Goal: Task Accomplishment & Management: Manage account settings

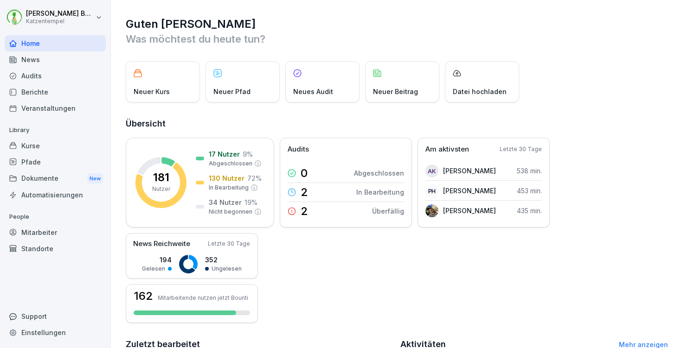
click at [45, 226] on div "Mitarbeiter" at bounding box center [55, 233] width 101 height 16
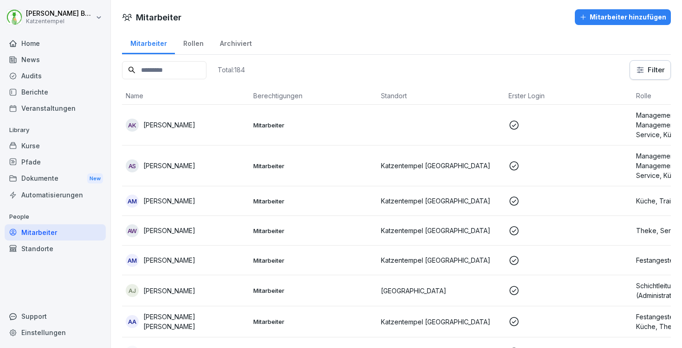
click at [598, 15] on div "Mitarbeiter hinzufügen" at bounding box center [623, 17] width 87 height 10
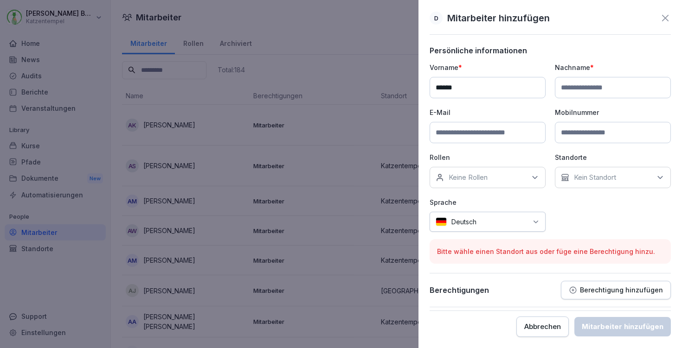
type input "******"
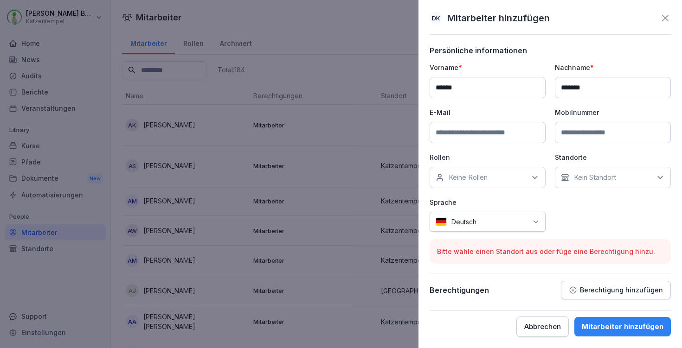
type input "*******"
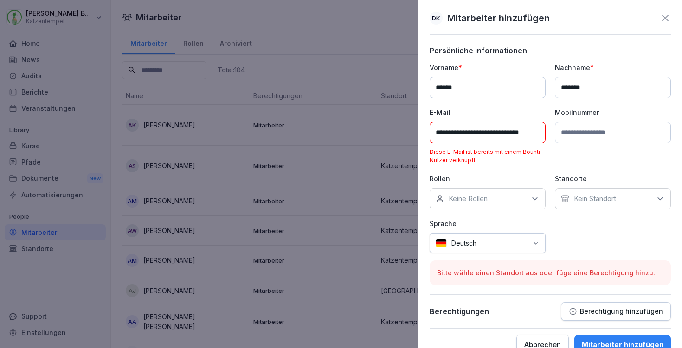
type input "**********"
click at [662, 18] on icon at bounding box center [665, 18] width 6 height 6
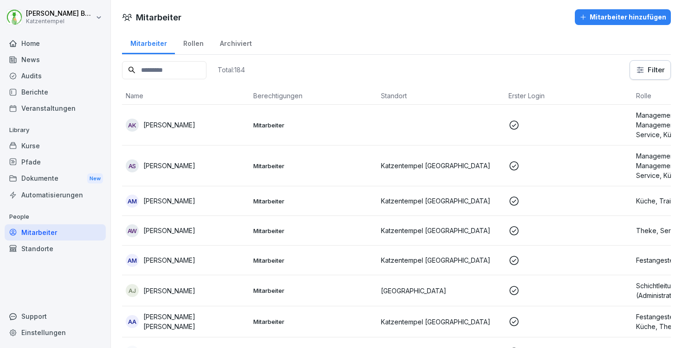
click at [169, 65] on input at bounding box center [164, 70] width 84 height 18
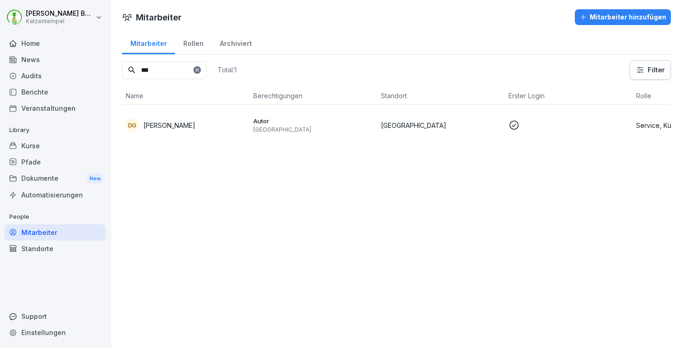
type input "***"
drag, startPoint x: 169, startPoint y: 65, endPoint x: 230, endPoint y: 70, distance: 61.0
click at [200, 70] on icon at bounding box center [197, 70] width 6 height 6
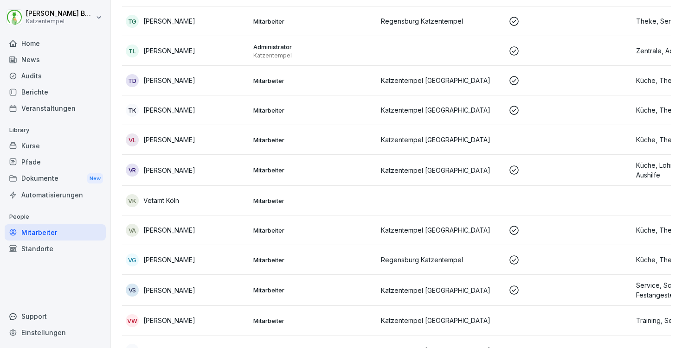
scroll to position [5568, 0]
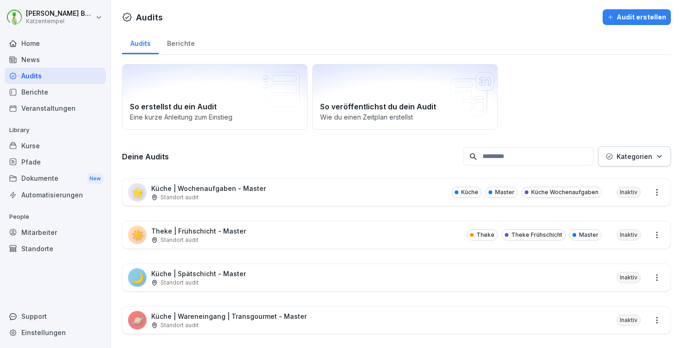
click at [550, 273] on div "🌙 Küche | Spätschicht - Master Standort audit Inaktiv" at bounding box center [396, 277] width 548 height 27
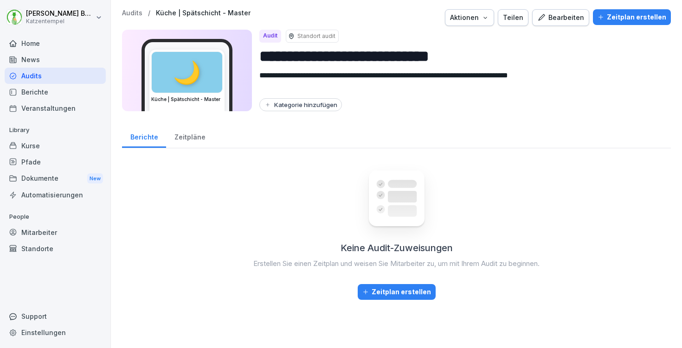
click at [297, 107] on div "Kategorie hinzufügen" at bounding box center [300, 104] width 73 height 7
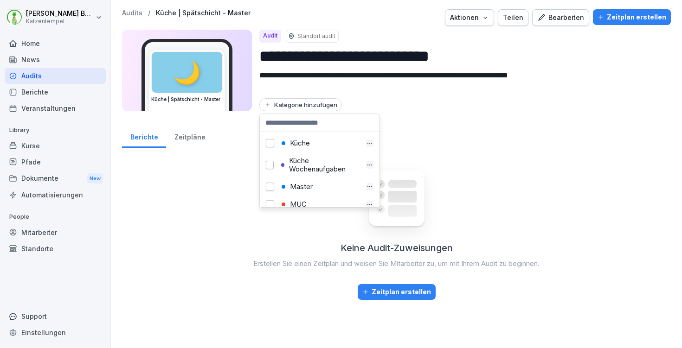
click at [268, 142] on button "button" at bounding box center [270, 143] width 8 height 8
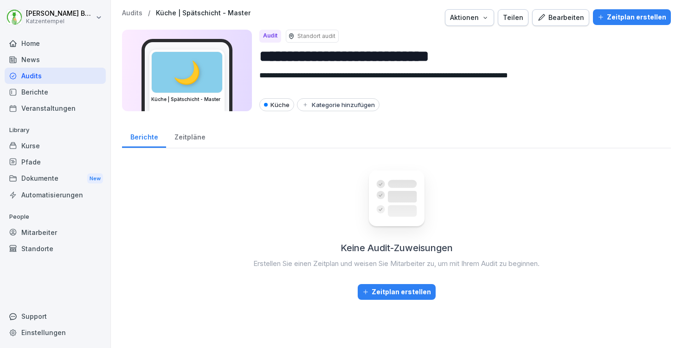
click at [328, 104] on div "Kategorie hinzufügen" at bounding box center [338, 104] width 73 height 7
type input "**********"
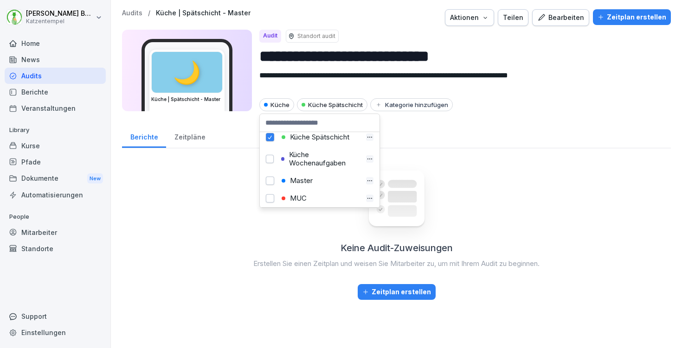
scroll to position [39, 0]
click at [271, 166] on button "button" at bounding box center [270, 165] width 8 height 8
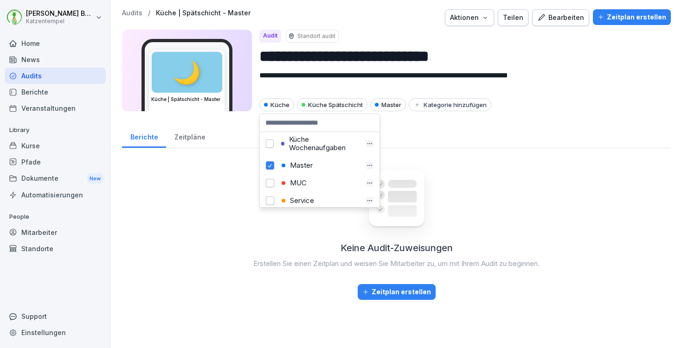
click at [516, 139] on div "Berichte Zeitpläne" at bounding box center [396, 136] width 549 height 24
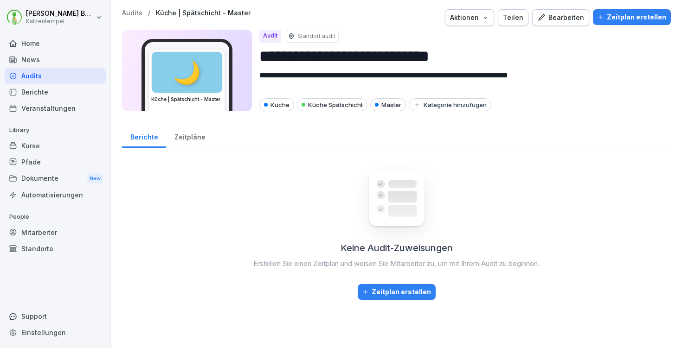
click at [131, 13] on p "Audits" at bounding box center [132, 13] width 20 height 8
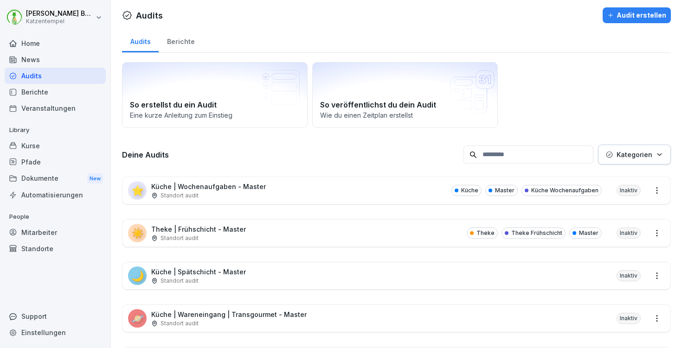
scroll to position [4, 0]
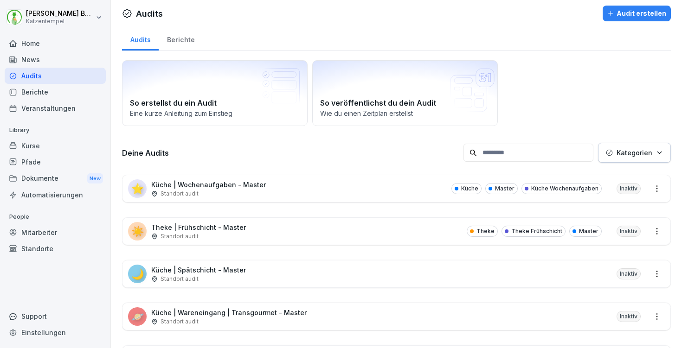
click at [368, 267] on div "🌙 Küche | Spätschicht - Master Standort audit Inaktiv" at bounding box center [396, 274] width 548 height 27
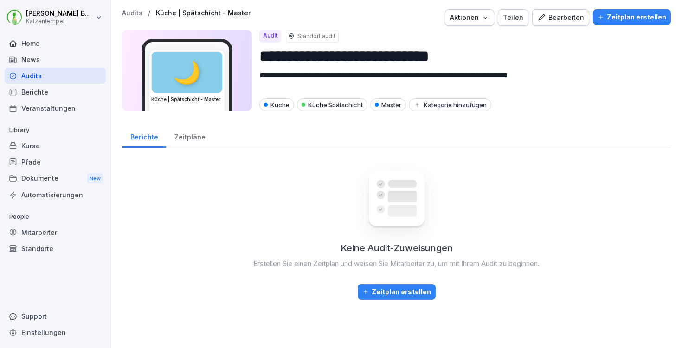
click at [127, 12] on p "Audits" at bounding box center [132, 13] width 20 height 8
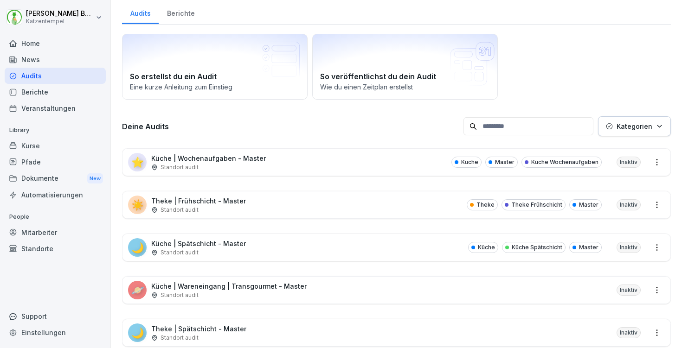
scroll to position [62, 0]
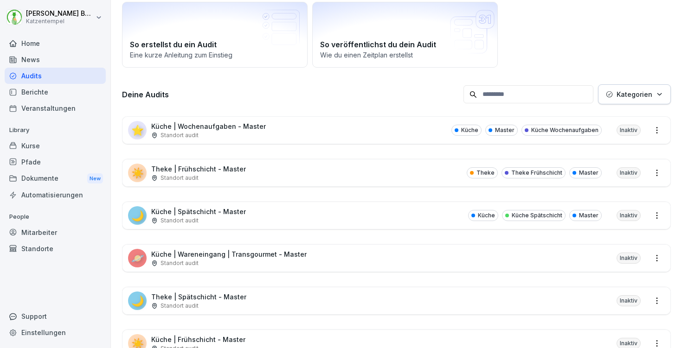
click at [403, 255] on div "🪐 Küche | Wareneingang | Transgourmet - Master Standort audit Inaktiv" at bounding box center [396, 258] width 548 height 27
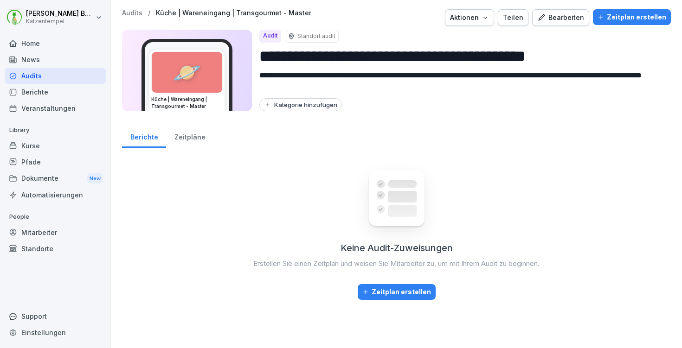
click at [311, 99] on button "Kategorie hinzufügen" at bounding box center [300, 104] width 83 height 13
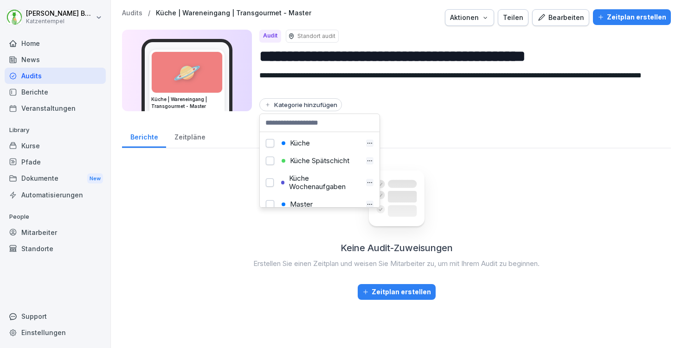
click at [264, 143] on div "Küche" at bounding box center [319, 144] width 115 height 18
click at [268, 143] on button "button" at bounding box center [270, 143] width 8 height 8
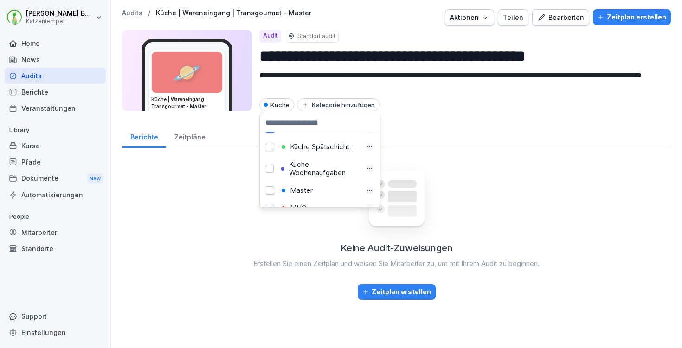
scroll to position [57, 0]
click at [271, 148] on button "button" at bounding box center [270, 148] width 8 height 8
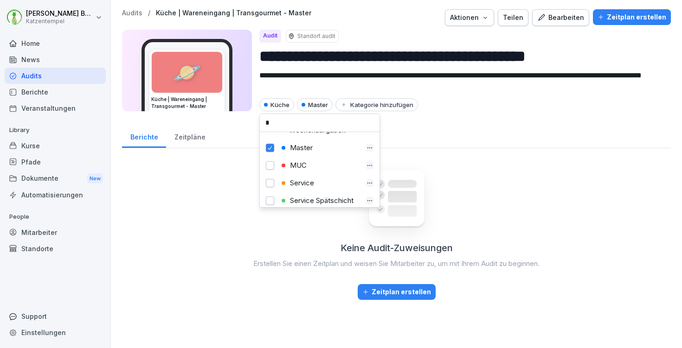
scroll to position [0, 0]
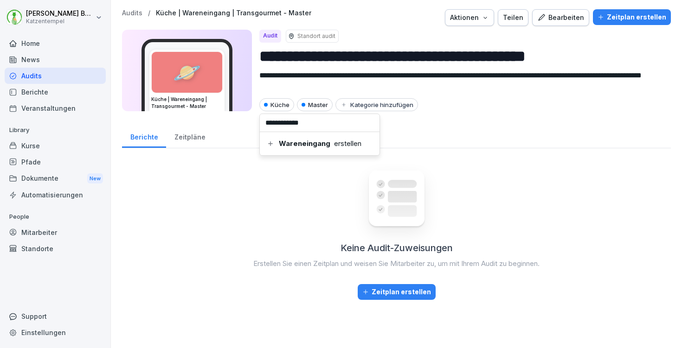
type input "**********"
click at [323, 142] on b "Wareneingang" at bounding box center [305, 144] width 52 height 8
type input "**********"
click at [324, 140] on b "Transgourmet" at bounding box center [304, 144] width 51 height 8
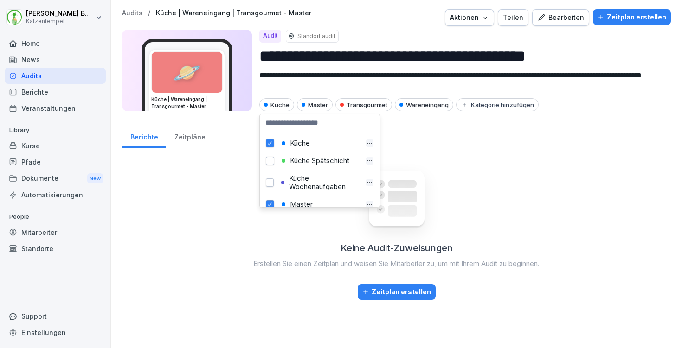
click at [137, 12] on p "Audits" at bounding box center [132, 13] width 20 height 8
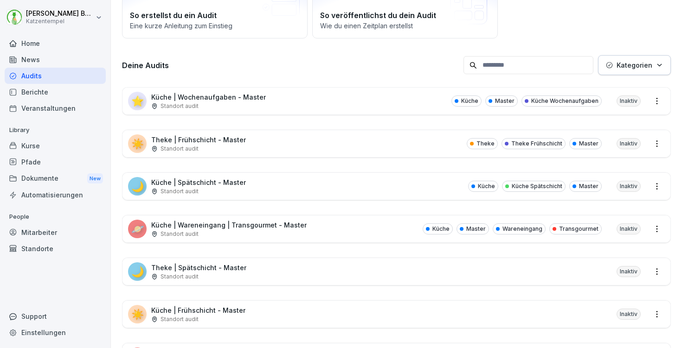
scroll to position [140, 0]
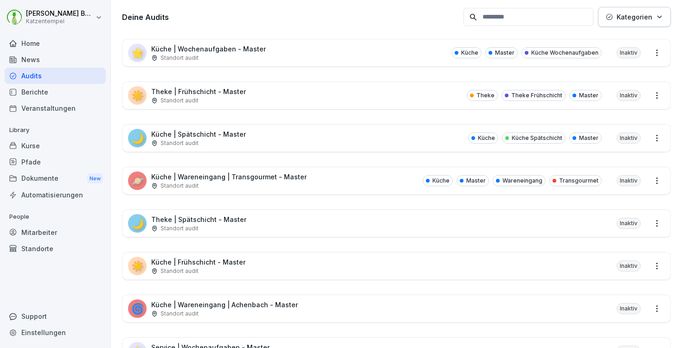
click at [431, 222] on div "🌙 Theke | Spätschicht - Master Standort audit Inaktiv" at bounding box center [396, 223] width 548 height 27
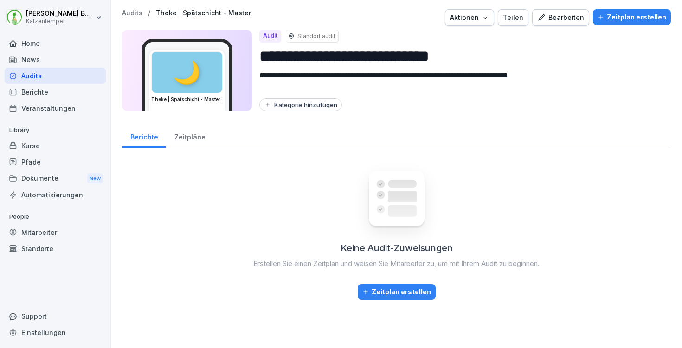
click at [303, 110] on button "Kategorie hinzufügen" at bounding box center [300, 104] width 83 height 13
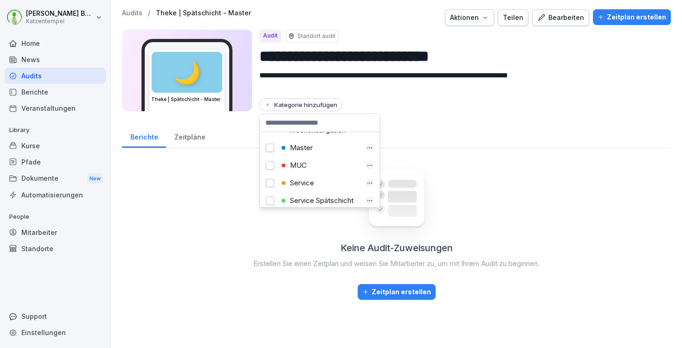
scroll to position [96, 0]
click at [271, 183] on button "button" at bounding box center [270, 179] width 8 height 8
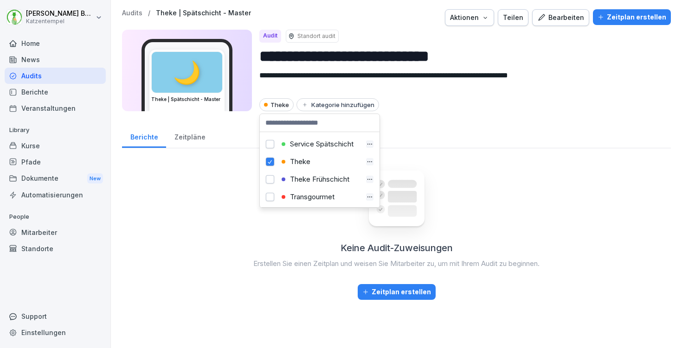
scroll to position [30, 0]
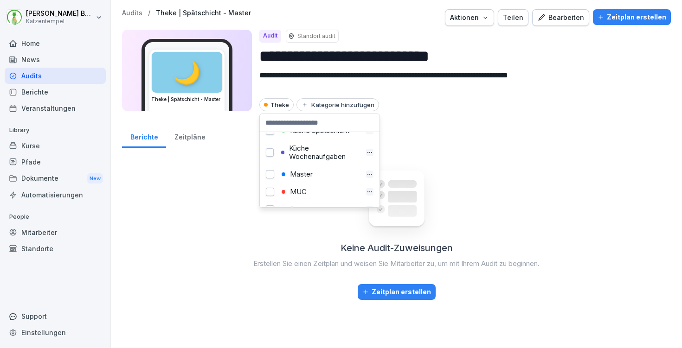
click at [269, 174] on button "button" at bounding box center [270, 174] width 8 height 8
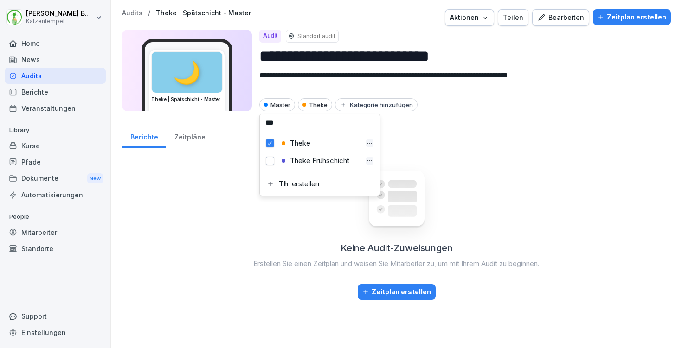
scroll to position [0, 0]
type input "**********"
click at [309, 144] on b "Theke Spätschicht" at bounding box center [309, 144] width 60 height 8
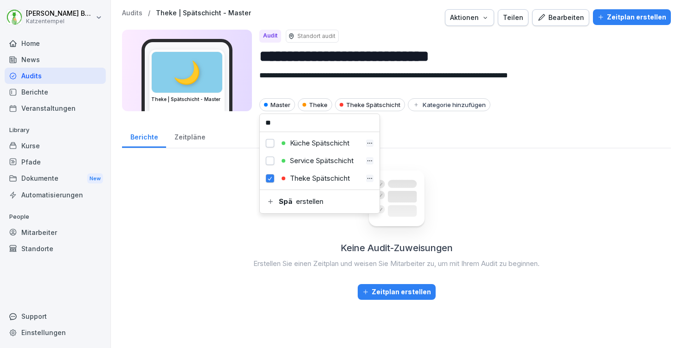
type input "*"
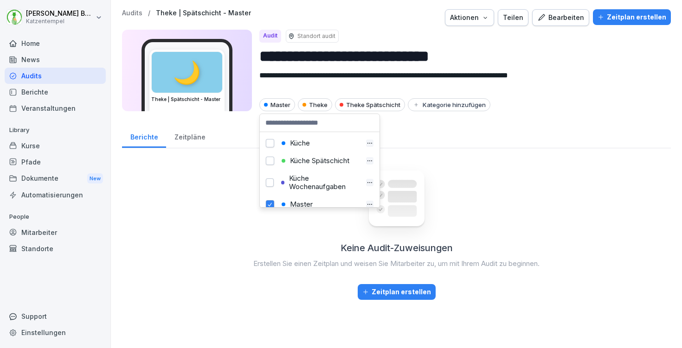
click at [123, 11] on p "Audits" at bounding box center [132, 13] width 20 height 8
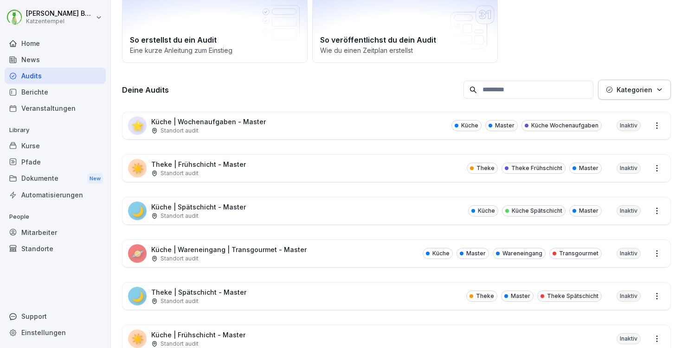
scroll to position [167, 0]
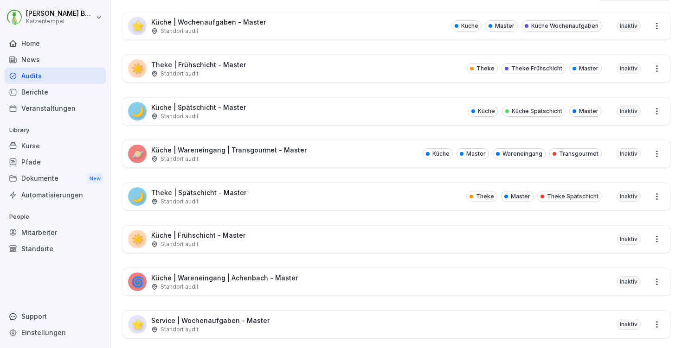
click at [355, 234] on div "☀️ Küche | Frühschicht - Master Standort audit Inaktiv" at bounding box center [396, 239] width 548 height 27
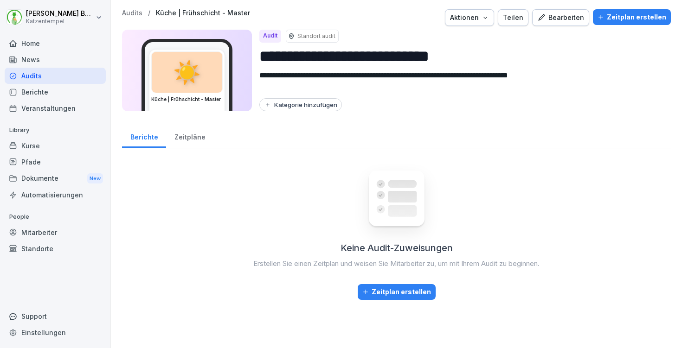
click at [311, 111] on button "Kategorie hinzufügen" at bounding box center [300, 104] width 83 height 13
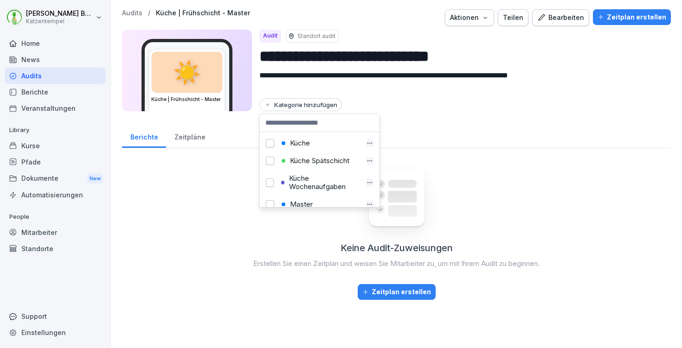
click at [269, 142] on button "button" at bounding box center [270, 143] width 8 height 8
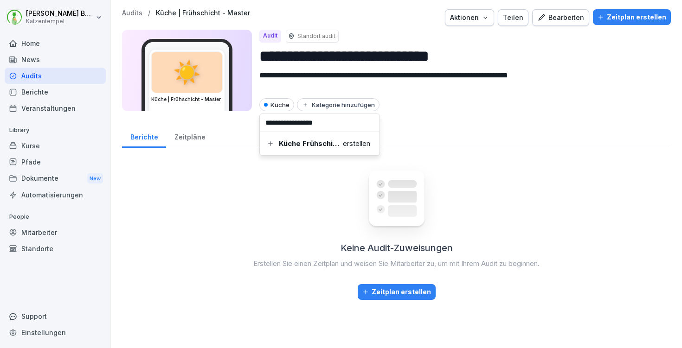
type input "**********"
type input "******"
click at [270, 145] on button "button" at bounding box center [270, 143] width 8 height 8
click at [447, 131] on div "Berichte Zeitpläne" at bounding box center [396, 136] width 549 height 24
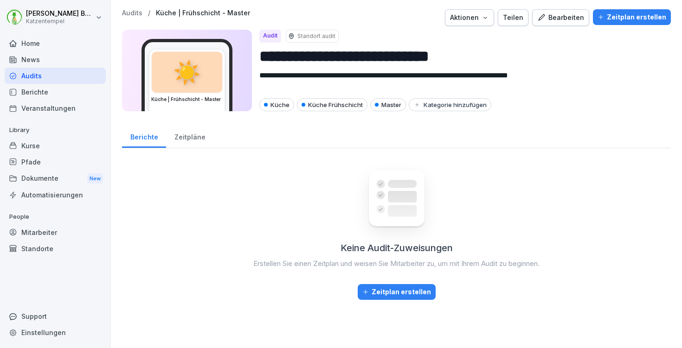
click at [130, 18] on div "Audits / Küche | Frühschicht - Master Aktionen Teilen Bearbeiten Zeitplan erste…" at bounding box center [396, 17] width 549 height 17
click at [131, 13] on p "Audits" at bounding box center [132, 13] width 20 height 8
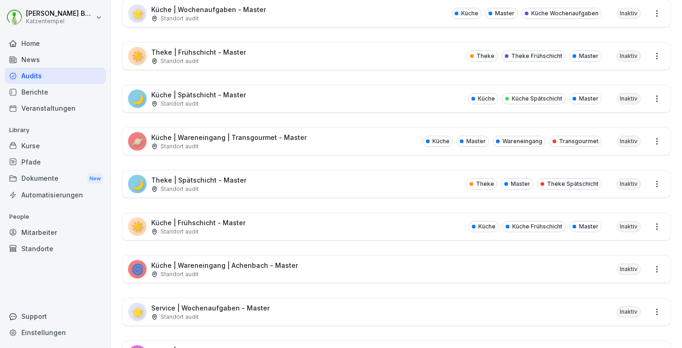
scroll to position [208, 0]
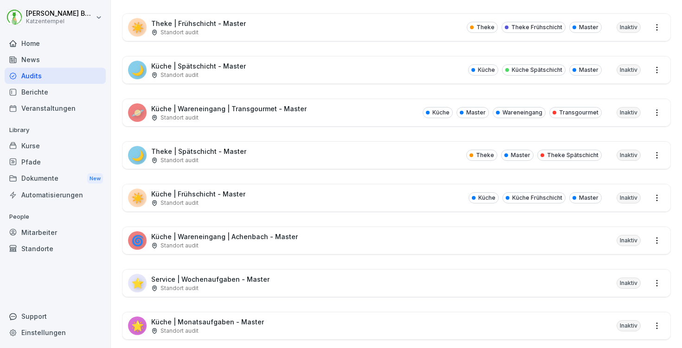
click at [400, 236] on div "🌀 Küche | Wareneingang | Achenbach - Master Standort audit Inaktiv" at bounding box center [396, 240] width 548 height 27
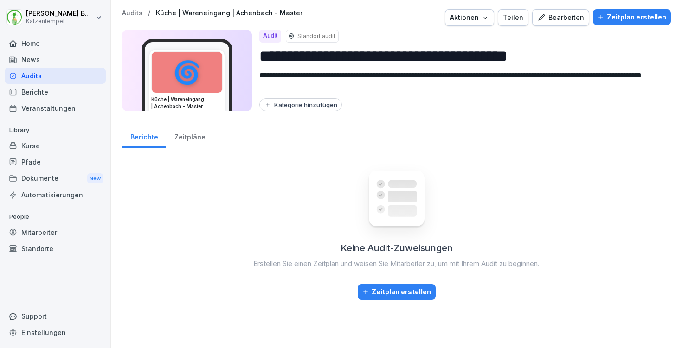
click at [290, 107] on div "Kategorie hinzufügen" at bounding box center [300, 104] width 73 height 7
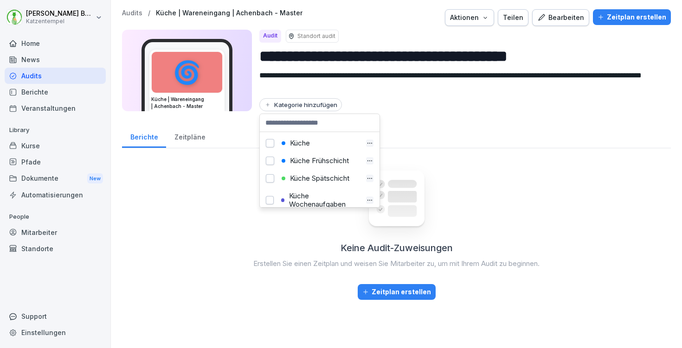
click at [271, 142] on button "button" at bounding box center [270, 143] width 8 height 8
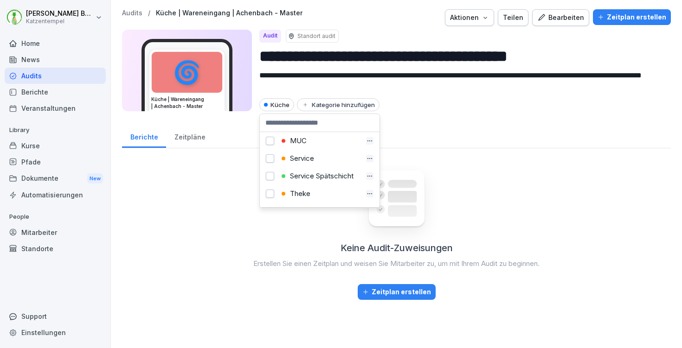
scroll to position [182, 0]
click at [268, 192] on button "button" at bounding box center [270, 196] width 8 height 8
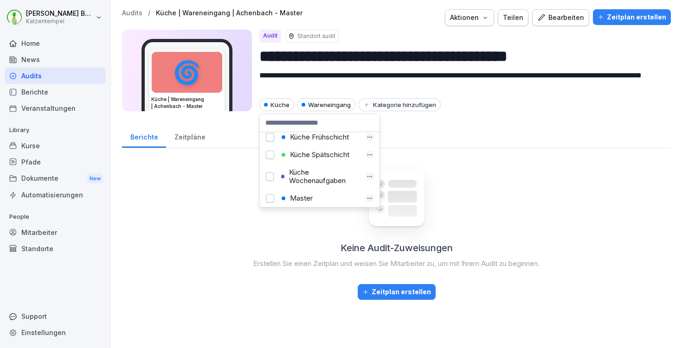
scroll to position [26, 0]
click at [267, 196] on button "button" at bounding box center [270, 197] width 8 height 8
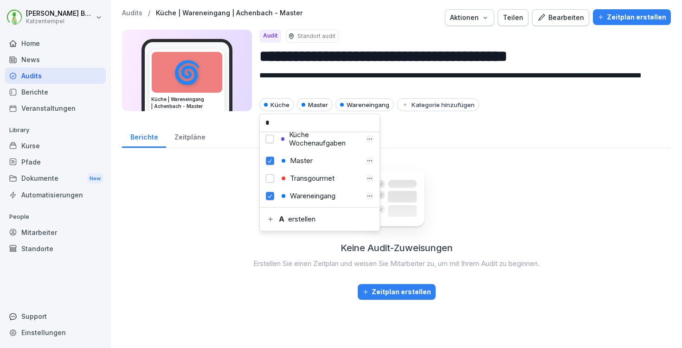
scroll to position [15, 0]
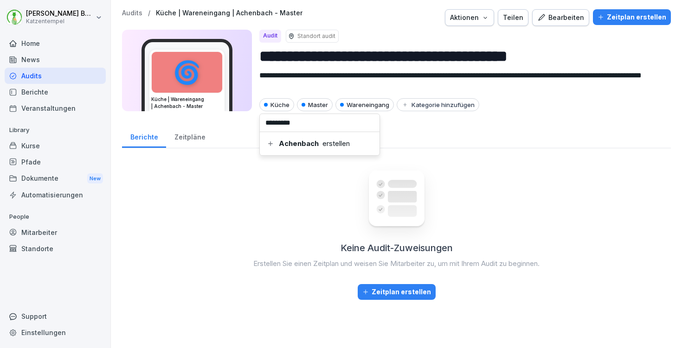
type input "*********"
click at [313, 148] on b "Achenbach" at bounding box center [299, 144] width 40 height 8
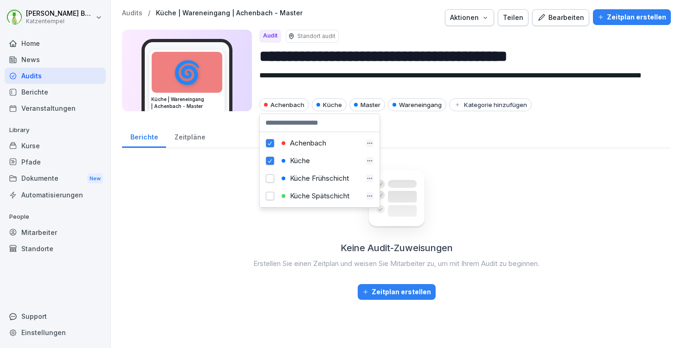
click at [393, 80] on textarea "**********" at bounding box center [457, 81] width 397 height 23
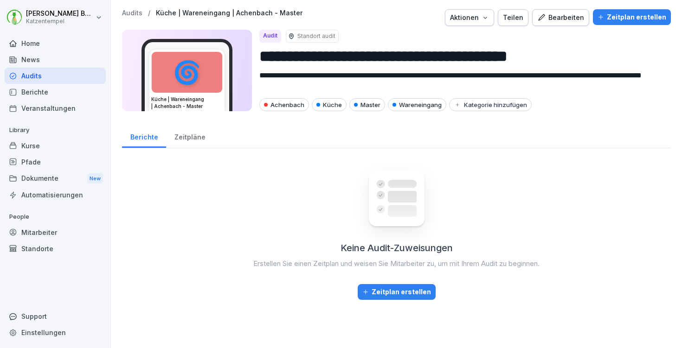
click at [380, 121] on div "**********" at bounding box center [396, 154] width 571 height 309
click at [130, 9] on p "Audits" at bounding box center [132, 13] width 20 height 8
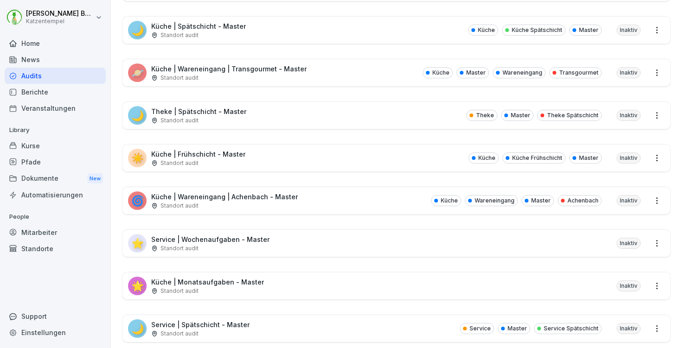
scroll to position [250, 0]
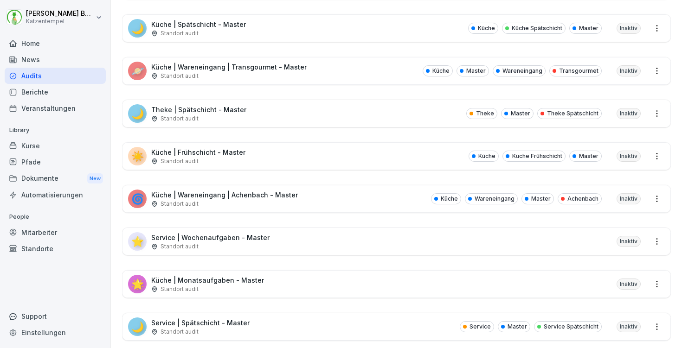
click at [355, 242] on div "⭐ Service | Wochenaufgaben - Master Standort audit Inaktiv" at bounding box center [396, 241] width 548 height 27
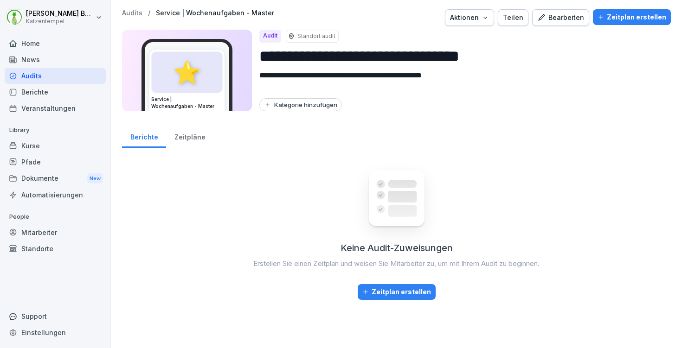
click at [311, 107] on div "Kategorie hinzufügen" at bounding box center [300, 104] width 73 height 7
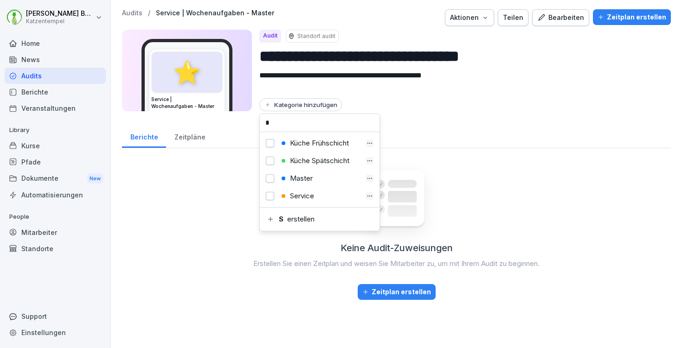
click at [270, 195] on button "button" at bounding box center [270, 196] width 8 height 8
click at [270, 178] on button "button" at bounding box center [270, 177] width 8 height 8
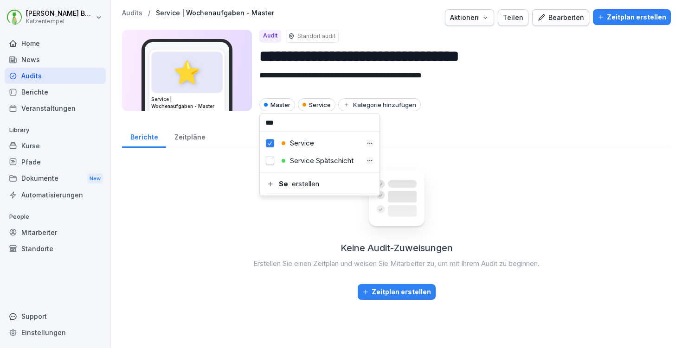
scroll to position [0, 0]
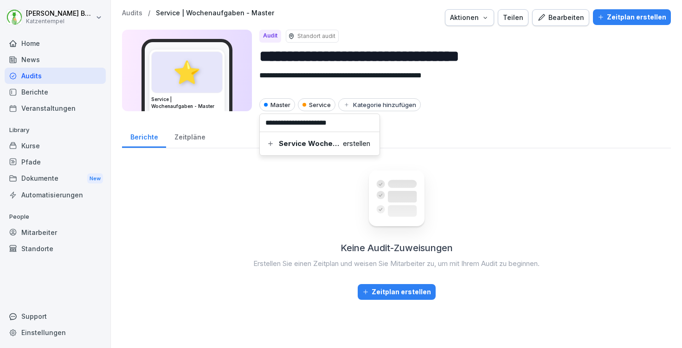
type input "**********"
click at [355, 143] on div "Service Wochenaufgaben erstellen" at bounding box center [320, 143] width 108 height 9
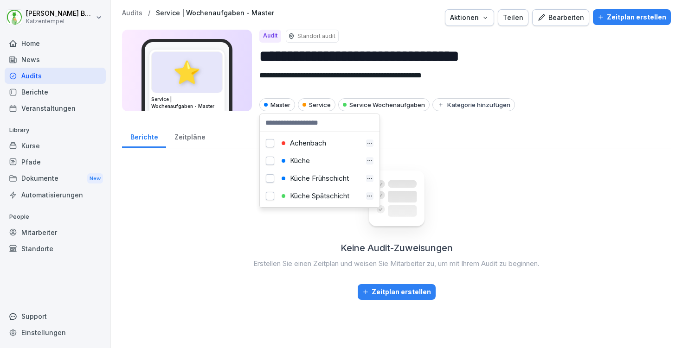
click at [138, 13] on p "Audits" at bounding box center [132, 13] width 20 height 8
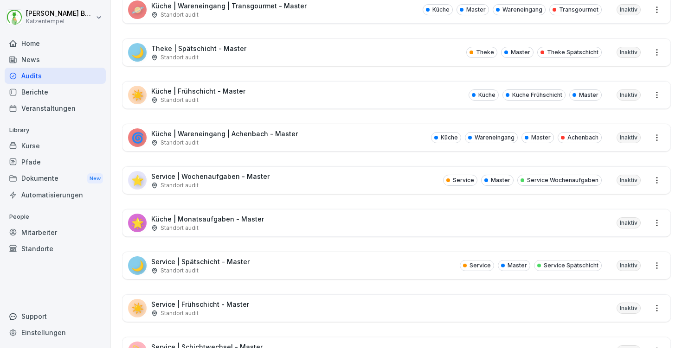
scroll to position [313, 0]
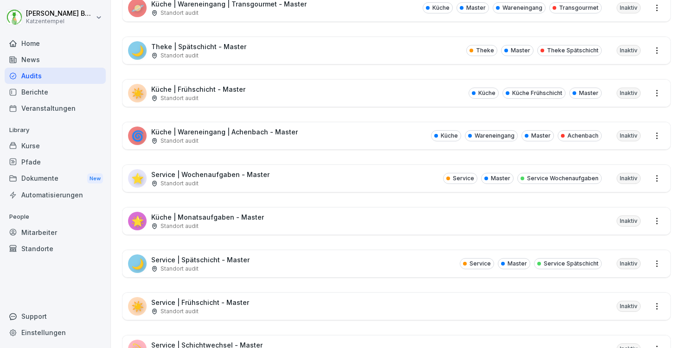
click at [302, 216] on div "🌟 Küche | Monatsaufgaben - Master Standort audit Inaktiv" at bounding box center [396, 221] width 548 height 27
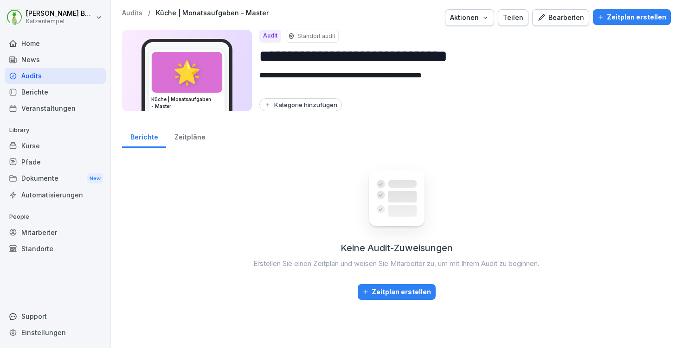
click at [295, 108] on div "Kategorie hinzufügen" at bounding box center [300, 104] width 73 height 7
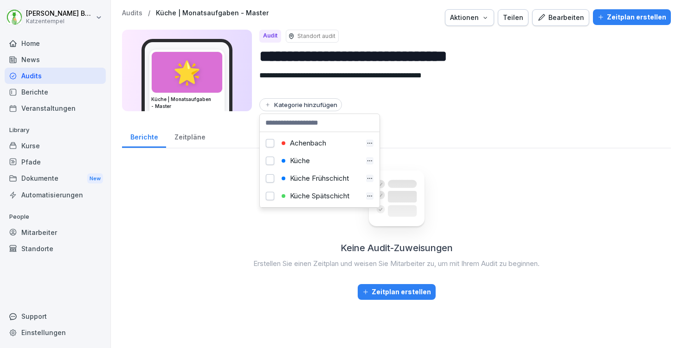
click at [270, 160] on button "button" at bounding box center [270, 161] width 8 height 8
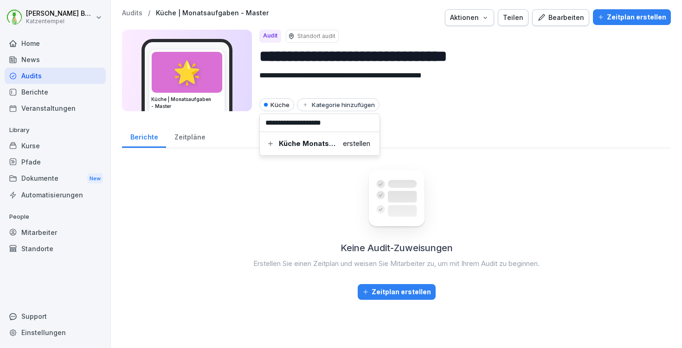
type input "**********"
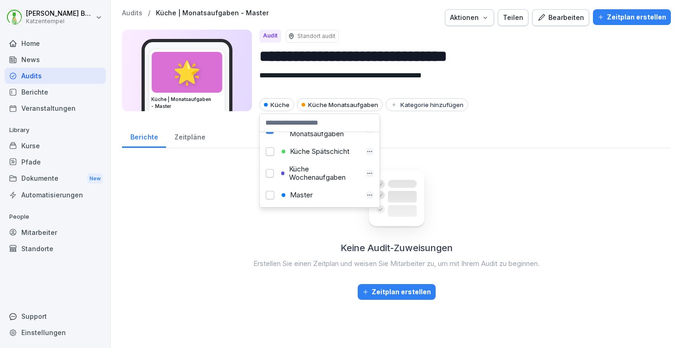
scroll to position [119, 0]
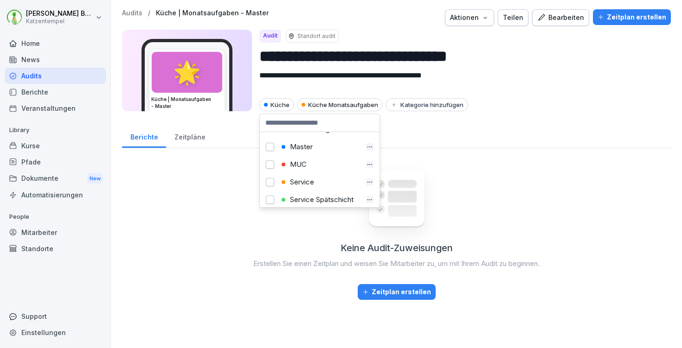
click at [267, 148] on button "button" at bounding box center [270, 147] width 8 height 8
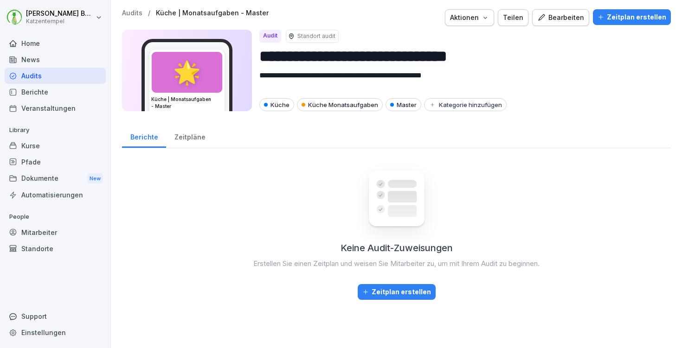
click at [123, 13] on p "Audits" at bounding box center [132, 13] width 20 height 8
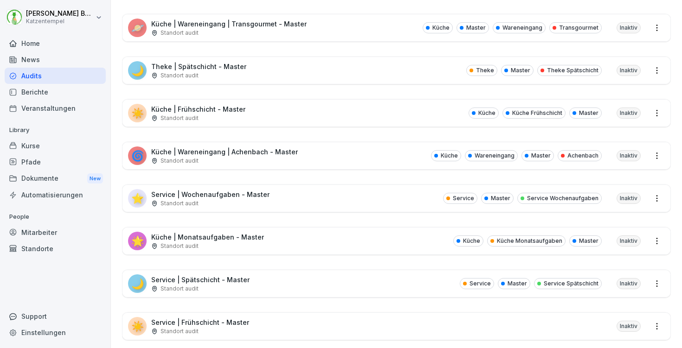
scroll to position [367, 0]
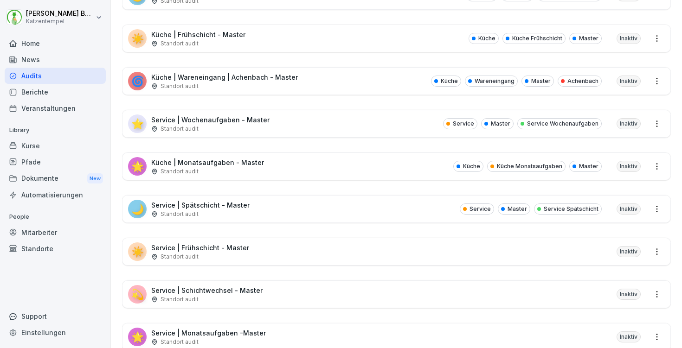
click at [373, 254] on div "☀️ Service | Frühschicht - Master Standort audit Inaktiv" at bounding box center [396, 252] width 548 height 27
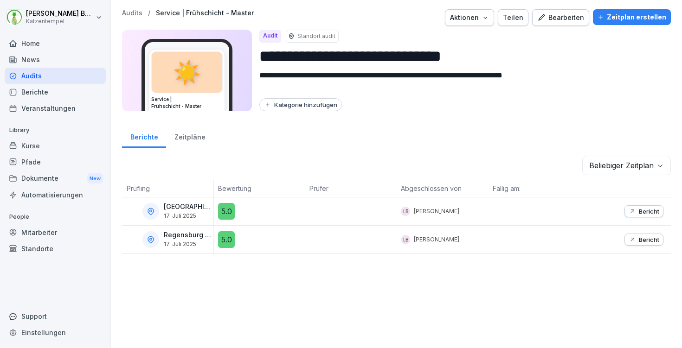
click at [296, 107] on div "Kategorie hinzufügen" at bounding box center [300, 104] width 73 height 7
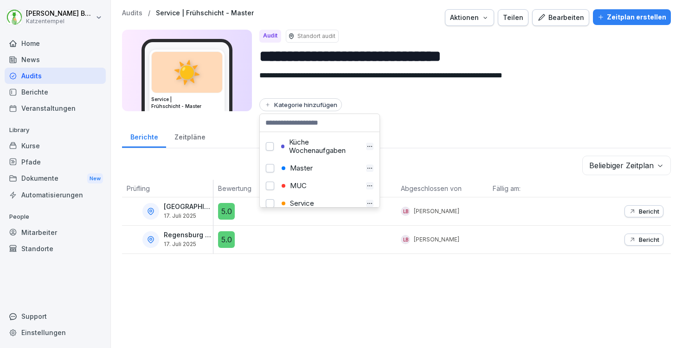
scroll to position [157, 0]
click at [270, 145] on button "button" at bounding box center [270, 144] width 8 height 8
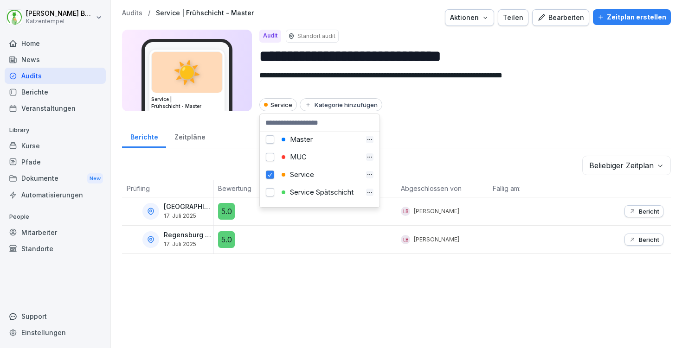
scroll to position [105, 0]
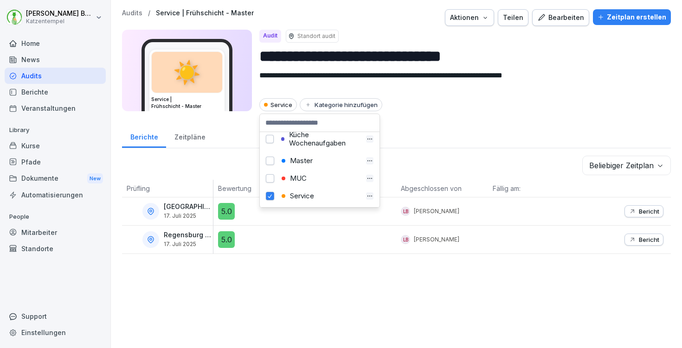
click at [269, 162] on button "button" at bounding box center [270, 161] width 8 height 8
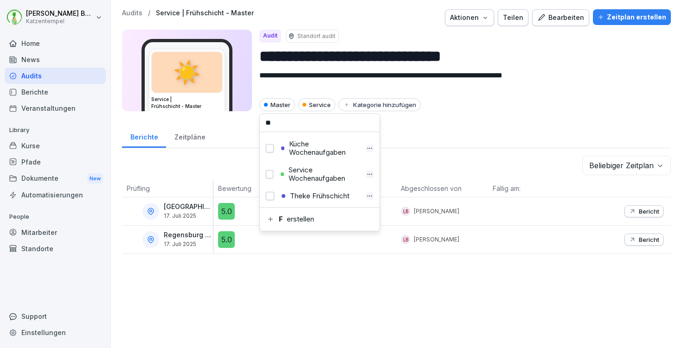
scroll to position [0, 0]
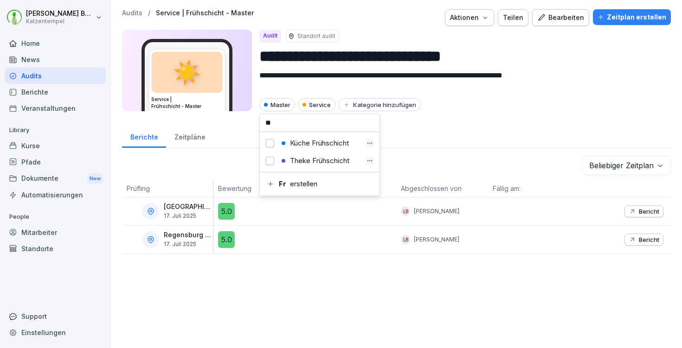
type input "*"
type input "**********"
click at [322, 140] on div "Service Frühschicht erstellen" at bounding box center [320, 143] width 108 height 9
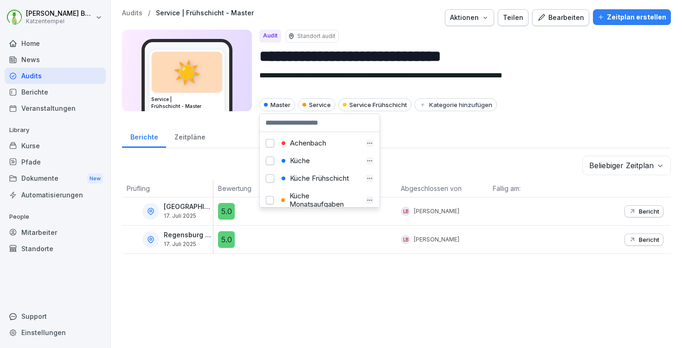
click at [131, 13] on p "Audits" at bounding box center [132, 13] width 20 height 8
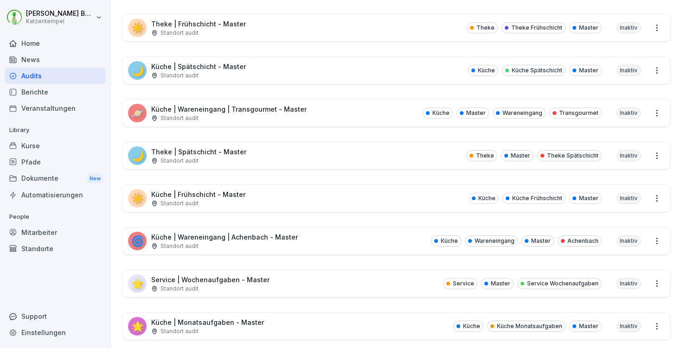
scroll to position [396, 0]
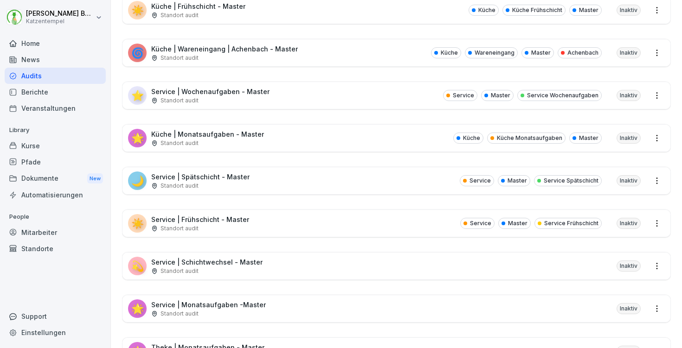
click at [339, 263] on div "💫 Service | Schichtwechsel - Master Standort audit Inaktiv" at bounding box center [396, 266] width 548 height 27
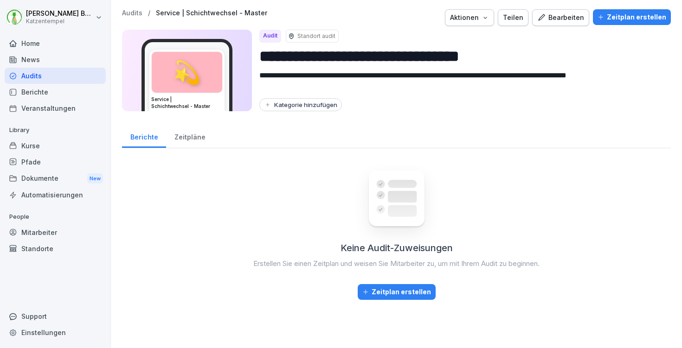
click at [297, 107] on div "Kategorie hinzufügen" at bounding box center [300, 104] width 73 height 7
type input "**********"
click at [303, 146] on b "Service Schichtwechsel" at bounding box center [309, 144] width 60 height 8
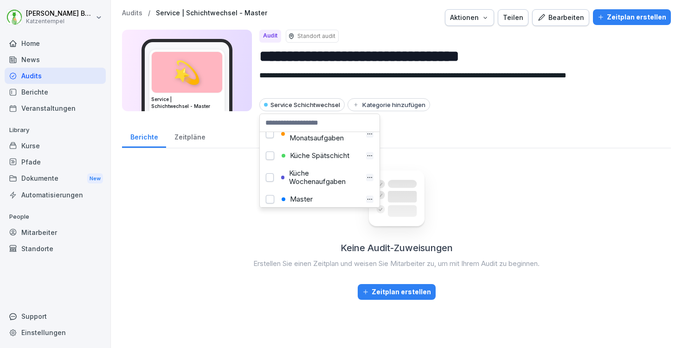
scroll to position [94, 0]
click at [272, 173] on button "button" at bounding box center [270, 172] width 8 height 8
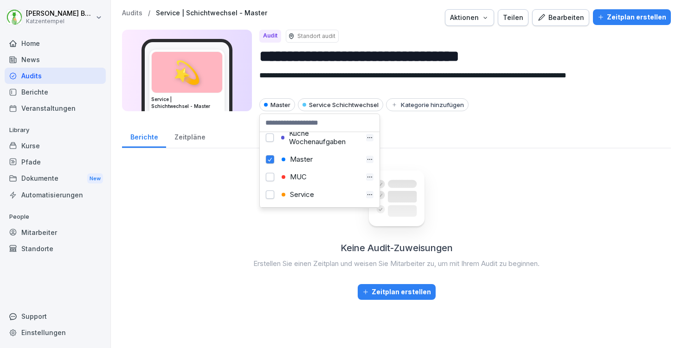
scroll to position [108, 0]
click at [269, 192] on button "button" at bounding box center [270, 193] width 8 height 8
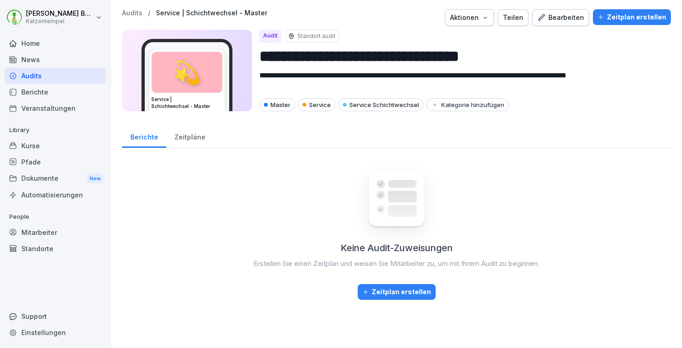
click at [366, 34] on div "Audit Standort audit" at bounding box center [461, 36] width 404 height 13
click at [128, 11] on p "Audits" at bounding box center [132, 13] width 20 height 8
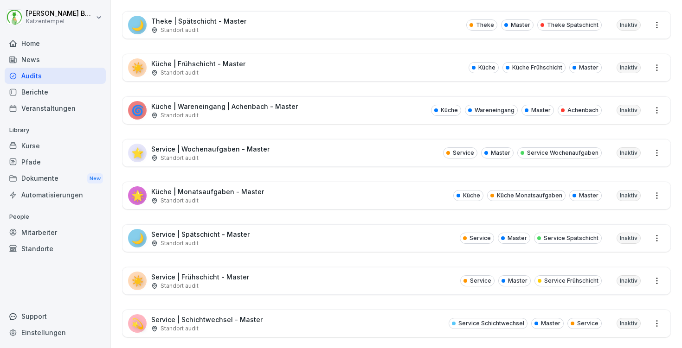
scroll to position [439, 0]
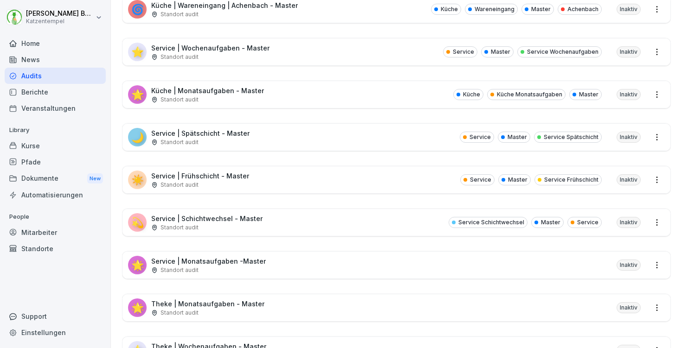
click at [348, 269] on div "🌟 Service | Monatsaufgaben -Master Standort audit Inaktiv" at bounding box center [396, 265] width 548 height 27
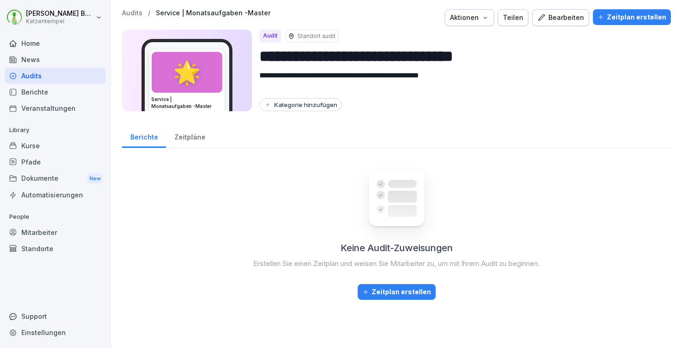
click at [307, 99] on button "Kategorie hinzufügen" at bounding box center [300, 104] width 83 height 13
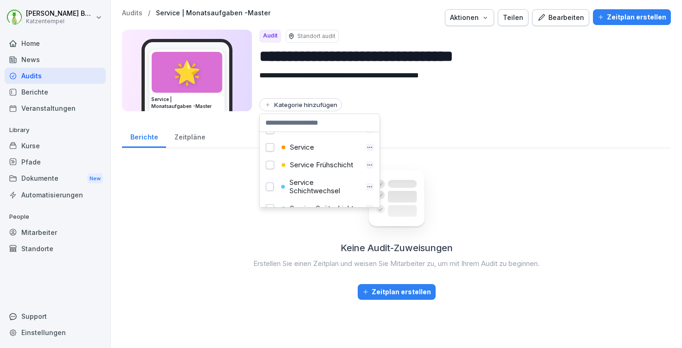
scroll to position [137, 0]
click at [291, 164] on div "Service" at bounding box center [320, 164] width 83 height 8
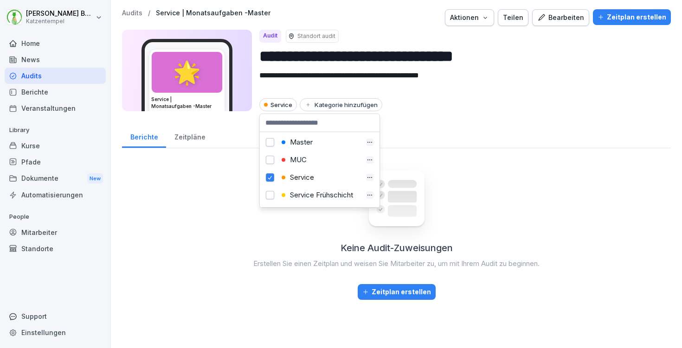
scroll to position [122, 0]
click at [293, 144] on div "Master" at bounding box center [320, 144] width 83 height 8
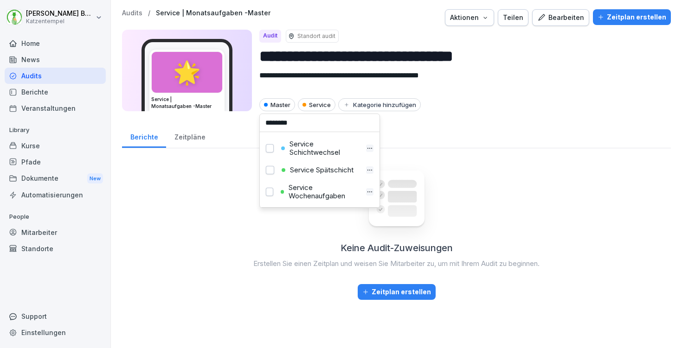
scroll to position [40, 0]
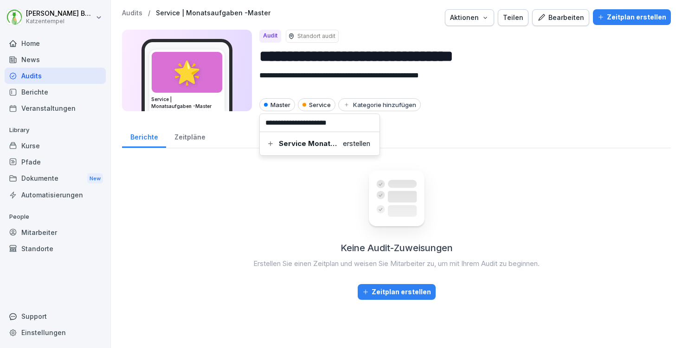
type input "**********"
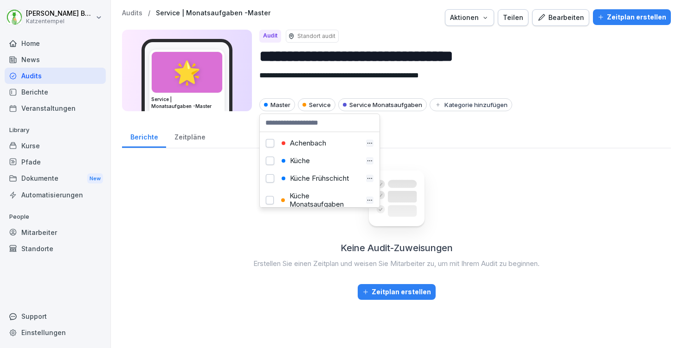
click at [133, 11] on p "Audits" at bounding box center [132, 13] width 20 height 8
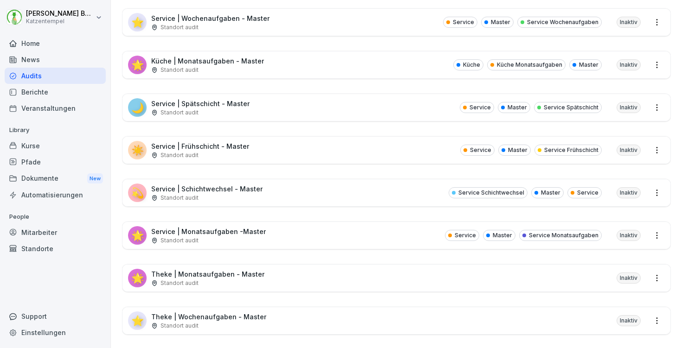
scroll to position [471, 0]
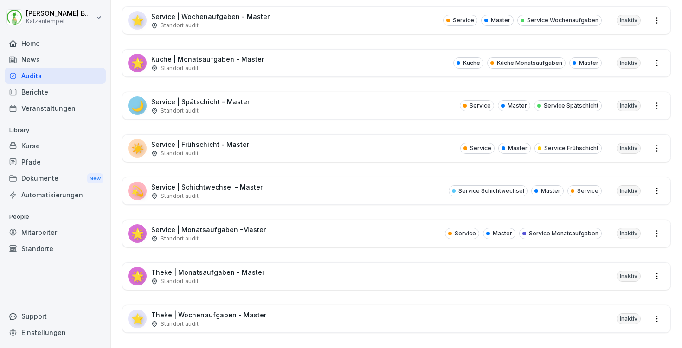
click at [382, 282] on div "🌟 Theke | Monatsaufgaben - Master Standort audit Inaktiv" at bounding box center [396, 276] width 548 height 27
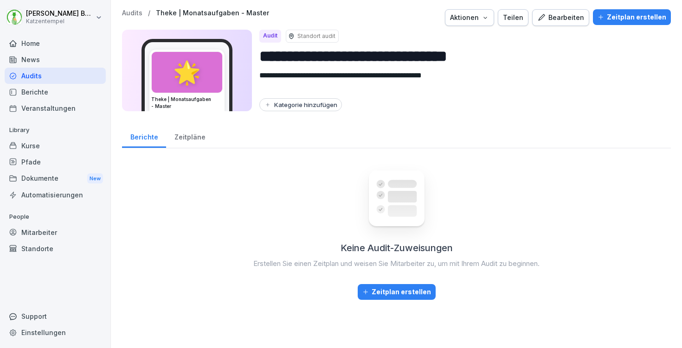
click at [305, 108] on div "Kategorie hinzufügen" at bounding box center [300, 104] width 73 height 7
type input "**********"
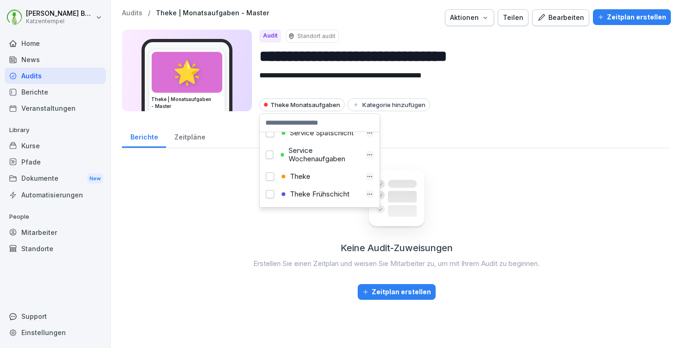
scroll to position [277, 0]
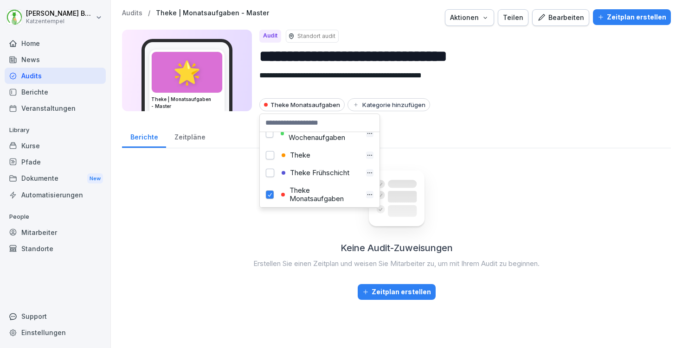
click at [298, 160] on div "Theke" at bounding box center [320, 155] width 83 height 8
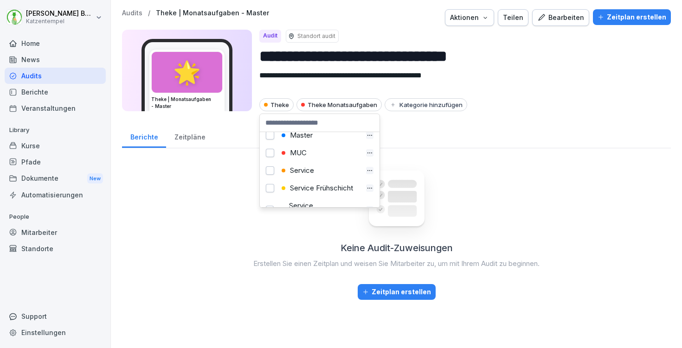
scroll to position [129, 0]
click at [300, 140] on div "Master" at bounding box center [320, 137] width 83 height 8
click at [394, 22] on div at bounding box center [357, 17] width 168 height 17
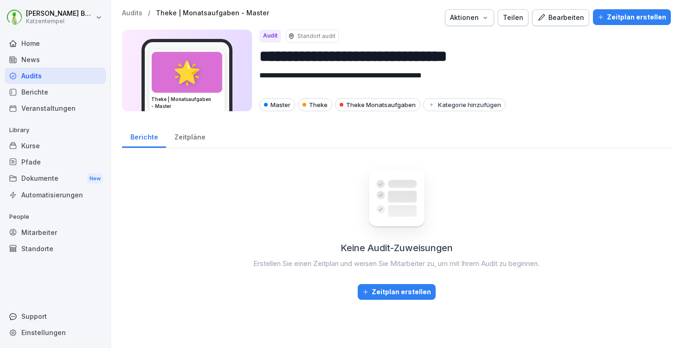
click at [128, 15] on p "Audits" at bounding box center [132, 13] width 20 height 8
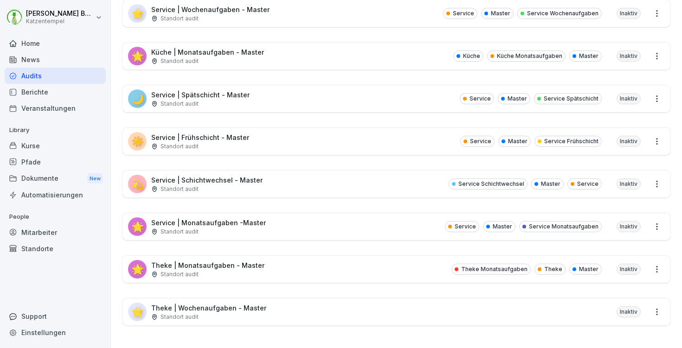
scroll to position [485, 0]
click at [436, 303] on div "⭐ Theke | Wochenaufgaben - Master Standort audit Inaktiv" at bounding box center [396, 312] width 548 height 27
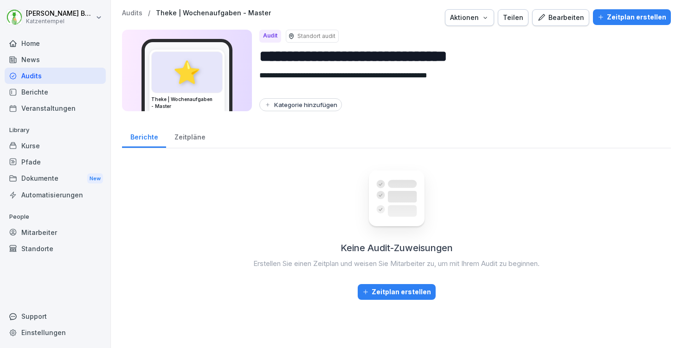
click at [286, 103] on div "Kategorie hinzufügen" at bounding box center [300, 104] width 73 height 7
type input "**********"
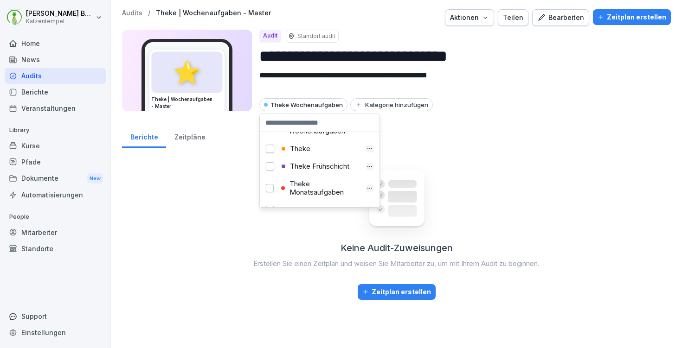
scroll to position [284, 0]
click at [303, 157] on div "Theke" at bounding box center [319, 149] width 115 height 18
click at [299, 153] on div "Theke" at bounding box center [320, 148] width 83 height 8
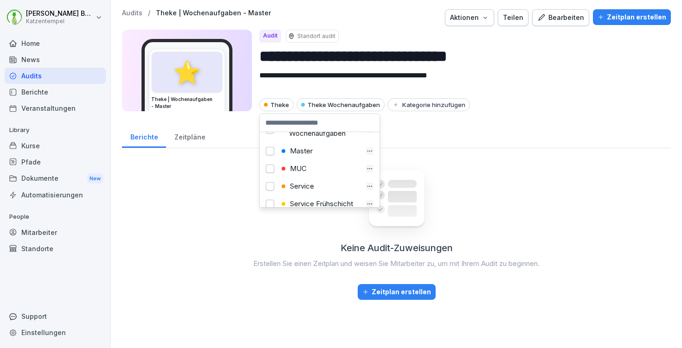
scroll to position [114, 0]
click at [298, 150] on div "Master" at bounding box center [320, 152] width 83 height 8
click at [124, 12] on p "Audits" at bounding box center [132, 13] width 20 height 8
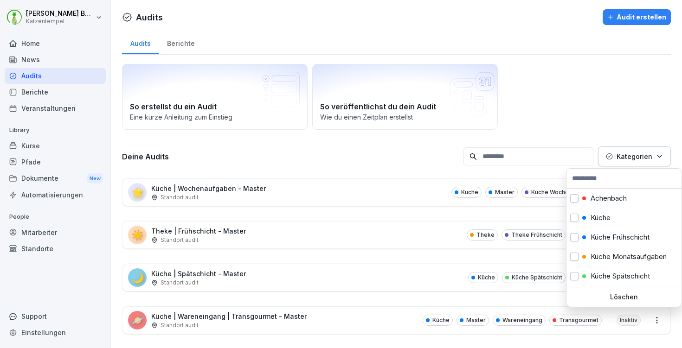
click at [632, 156] on p "Kategorien" at bounding box center [635, 157] width 36 height 10
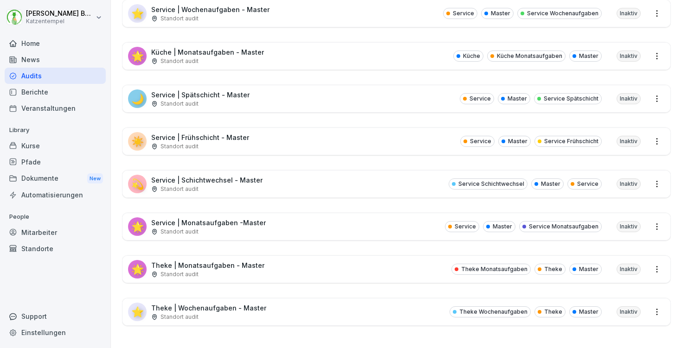
scroll to position [485, 0]
click at [55, 230] on div "Mitarbeiter" at bounding box center [55, 233] width 101 height 16
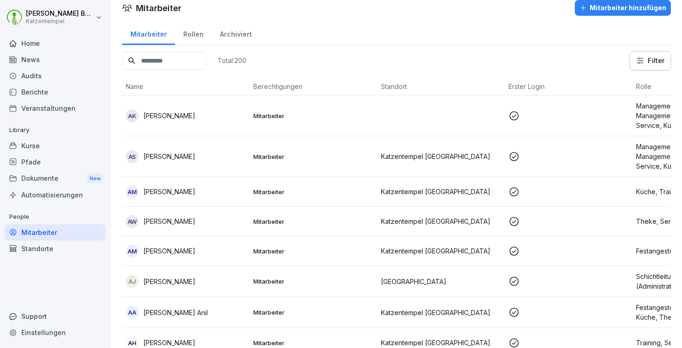
click at [298, 202] on td "Mitarbeiter" at bounding box center [314, 192] width 128 height 30
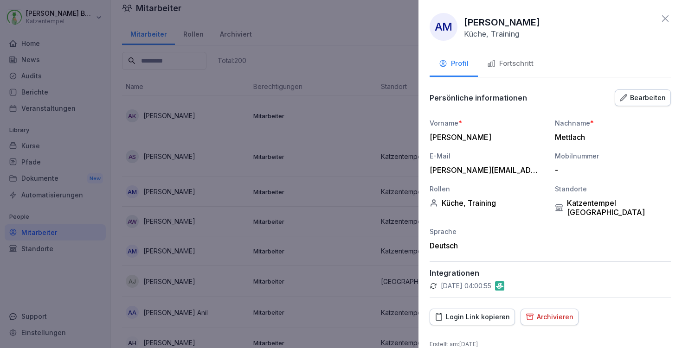
click at [660, 18] on icon at bounding box center [665, 18] width 11 height 11
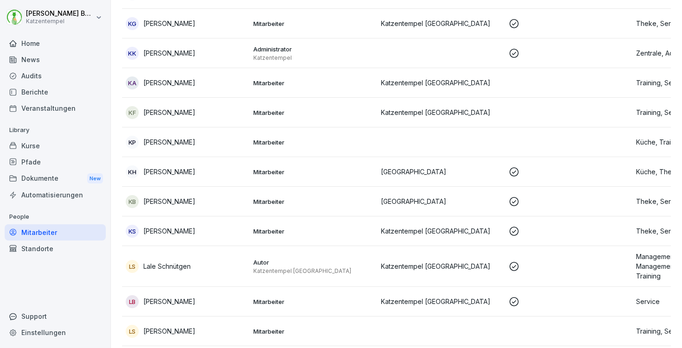
scroll to position [2862, 0]
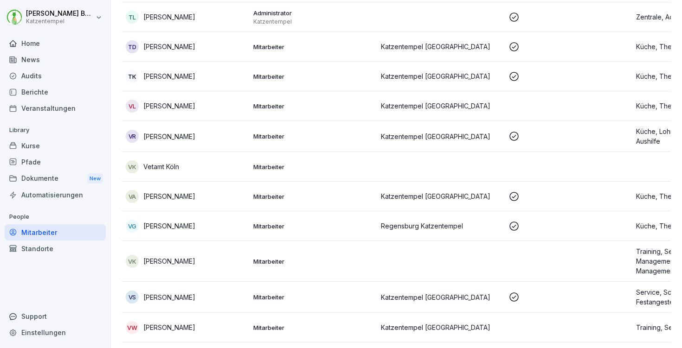
scroll to position [5920, 0]
click at [42, 48] on div "Home" at bounding box center [55, 43] width 101 height 16
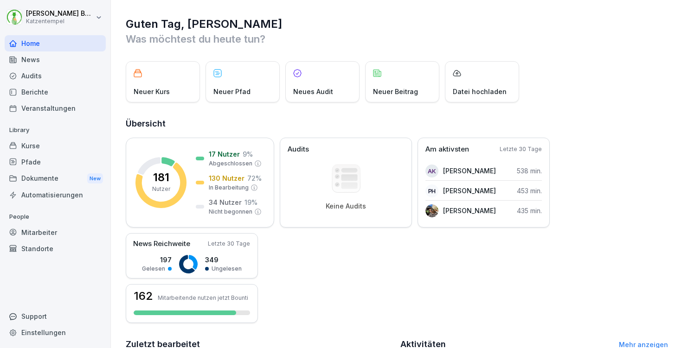
click at [82, 146] on div "Kurse" at bounding box center [55, 146] width 101 height 16
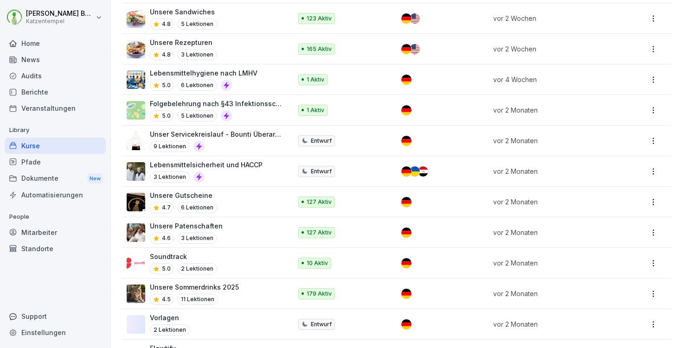
scroll to position [1044, 0]
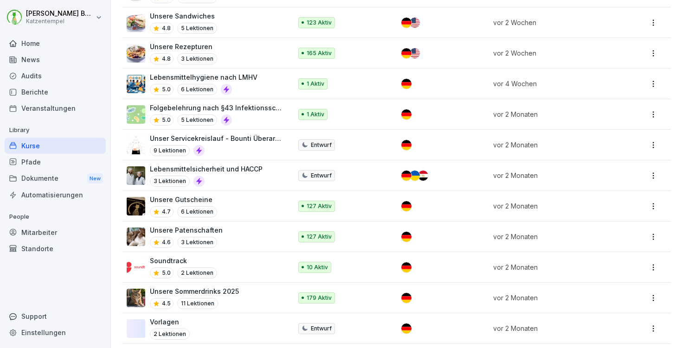
click at [257, 134] on p "Unser Servicekreislauf - Bounti Überarbeitung" at bounding box center [216, 139] width 133 height 10
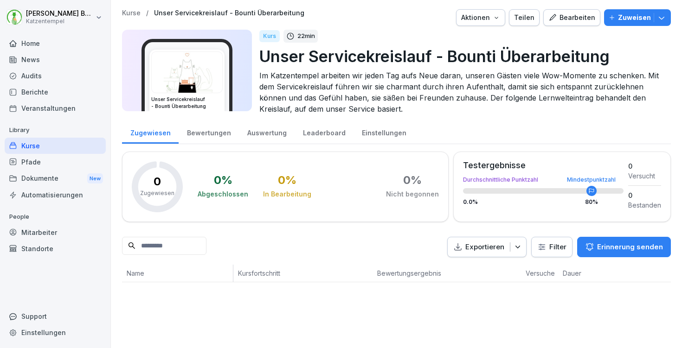
click at [658, 20] on icon "button" at bounding box center [661, 17] width 9 height 9
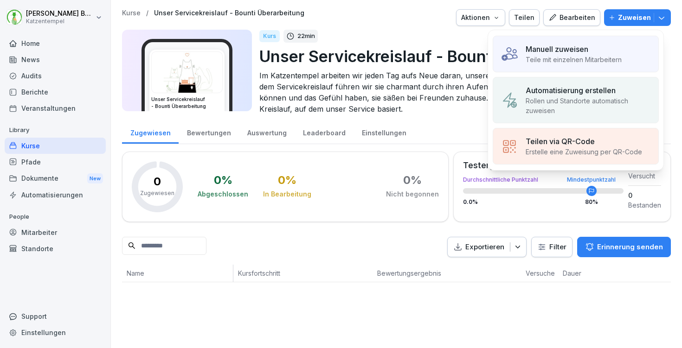
click at [611, 97] on p "Rollen und Standorte automatisch zuweisen" at bounding box center [588, 105] width 125 height 19
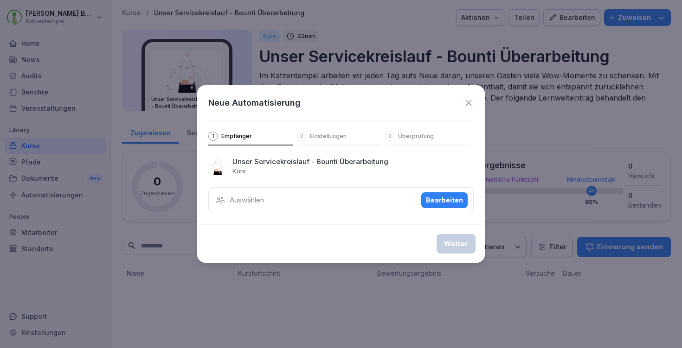
click at [458, 198] on div "Bearbeiten" at bounding box center [444, 200] width 37 height 10
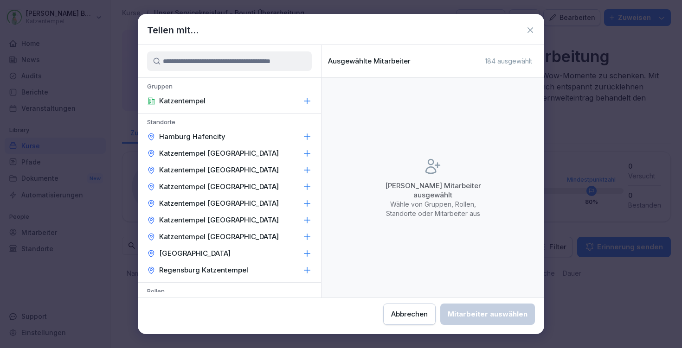
click at [303, 136] on icon at bounding box center [307, 136] width 9 height 9
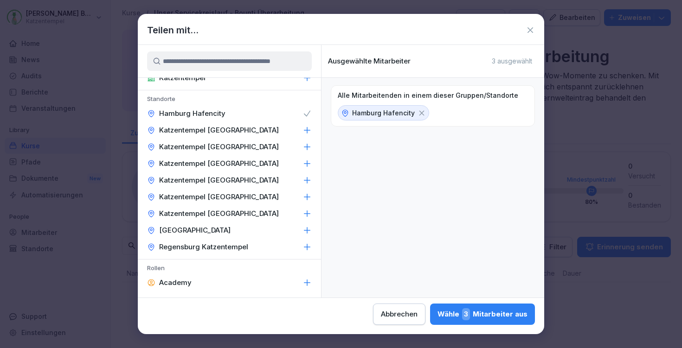
scroll to position [24, 0]
click at [438, 313] on div "Wähle 3 Mitarbeiter aus" at bounding box center [483, 315] width 90 height 12
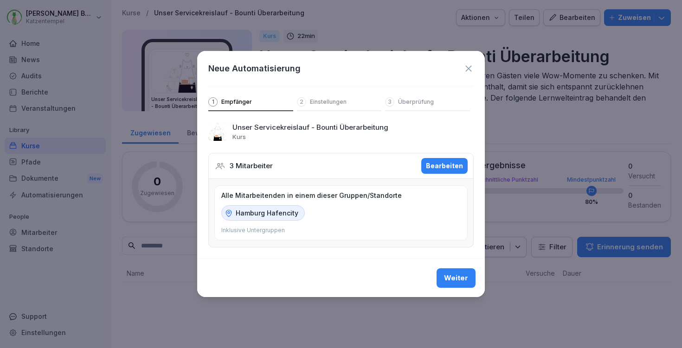
click at [460, 281] on div "Weiter" at bounding box center [456, 278] width 24 height 10
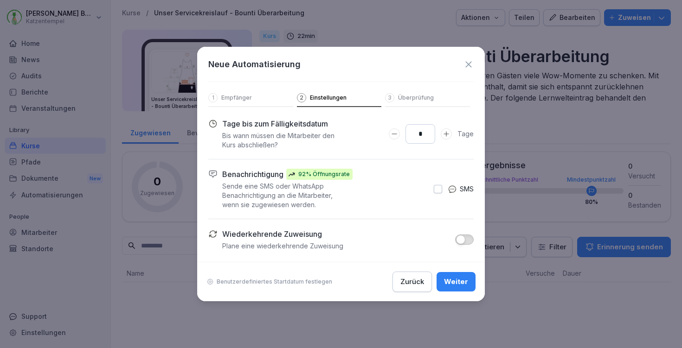
click at [468, 238] on button "button" at bounding box center [464, 240] width 19 height 10
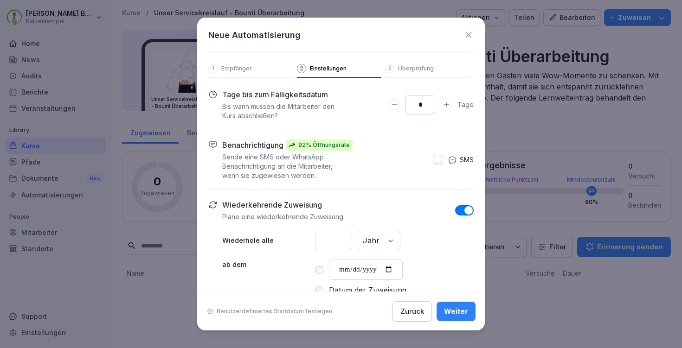
click at [352, 243] on input "*" at bounding box center [333, 240] width 37 height 19
click at [340, 239] on input "*" at bounding box center [333, 240] width 37 height 19
click at [407, 247] on div "* Jahr Tag Monat Jahr" at bounding box center [394, 240] width 159 height 19
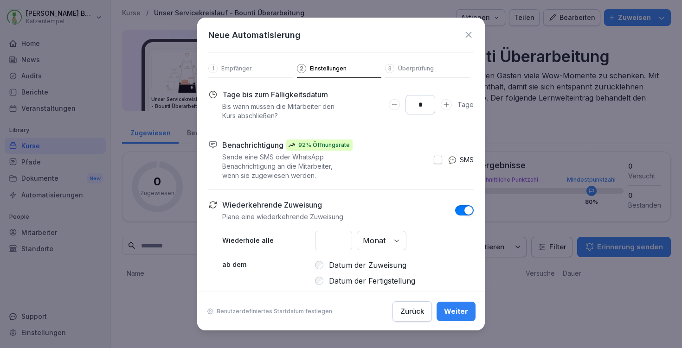
drag, startPoint x: 335, startPoint y: 238, endPoint x: 313, endPoint y: 234, distance: 22.2
click at [313, 234] on div "Wiederhole alle * Monat" at bounding box center [347, 240] width 251 height 19
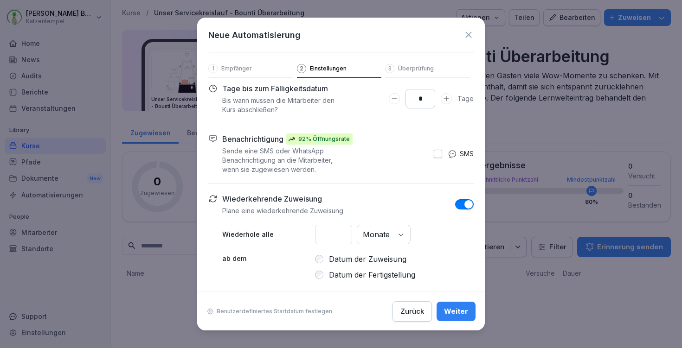
scroll to position [6, 0]
type input "*"
click at [465, 36] on icon at bounding box center [468, 35] width 6 height 6
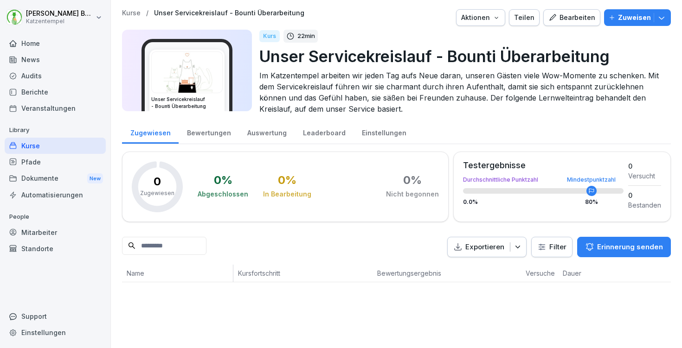
click at [54, 31] on div at bounding box center [55, 33] width 101 height 6
click at [48, 40] on div "Home" at bounding box center [55, 43] width 101 height 16
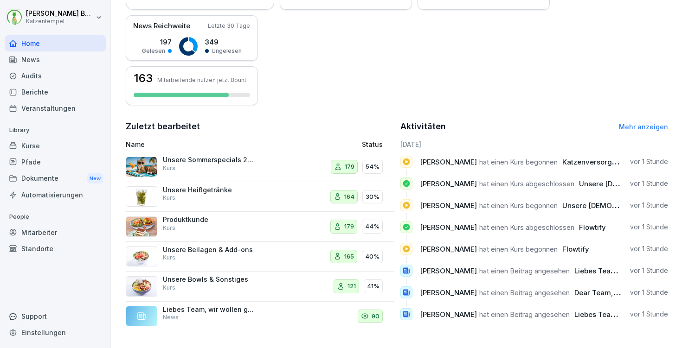
scroll to position [224, 0]
click at [639, 123] on link "Mehr anzeigen" at bounding box center [643, 127] width 49 height 8
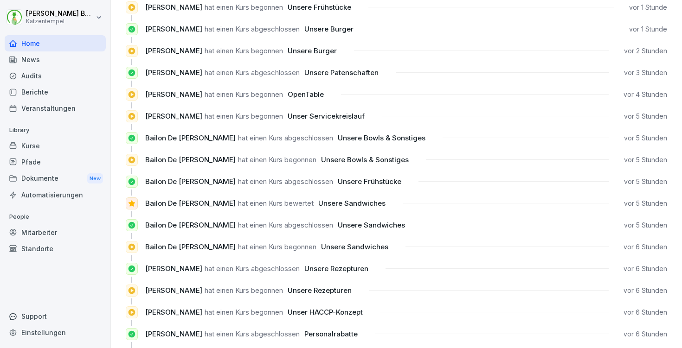
scroll to position [463, 0]
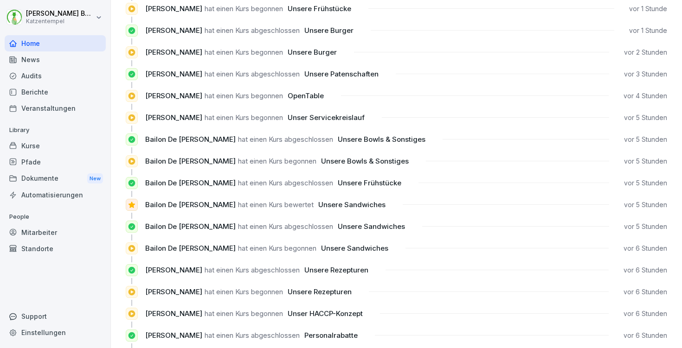
click at [28, 144] on div "Kurse" at bounding box center [55, 146] width 101 height 16
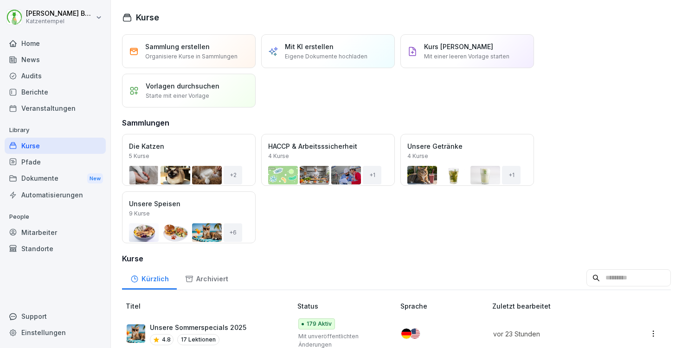
click at [587, 278] on input at bounding box center [629, 279] width 84 height 18
click at [205, 63] on div "Sammlung erstellen Organisiere Kurse in Sammlungen" at bounding box center [189, 51] width 134 height 34
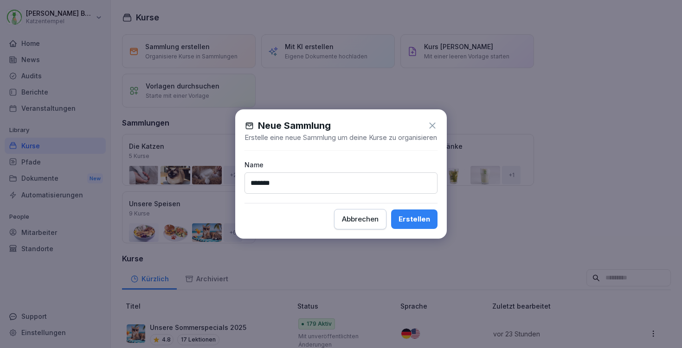
type input "*******"
click at [429, 225] on div "Erstellen" at bounding box center [415, 219] width 32 height 10
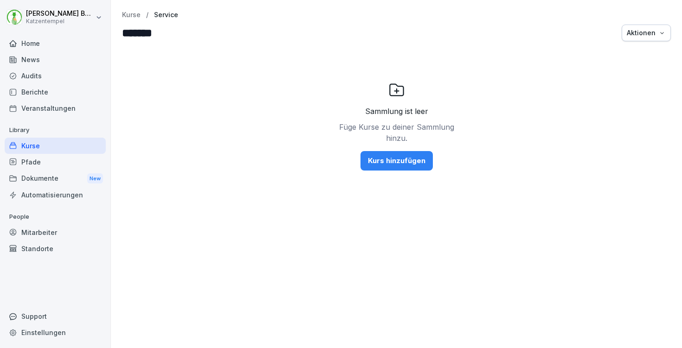
click at [368, 160] on div "Kurs hinzufügen" at bounding box center [397, 161] width 58 height 10
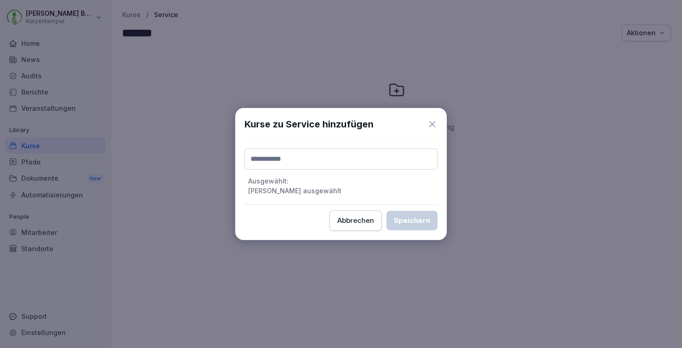
click at [377, 161] on input at bounding box center [341, 158] width 193 height 21
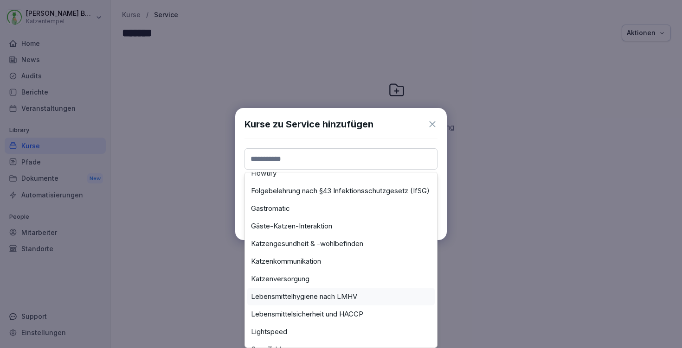
scroll to position [36, 0]
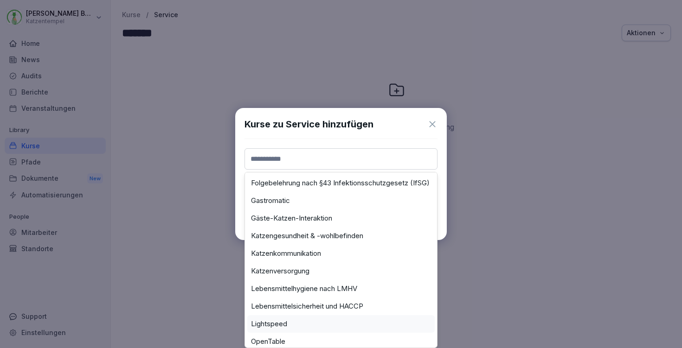
click at [336, 321] on div "Lightspeed" at bounding box center [340, 325] width 187 height 18
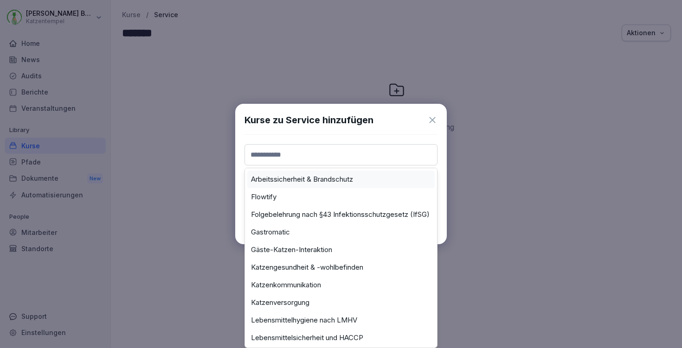
click at [323, 154] on input at bounding box center [341, 154] width 193 height 21
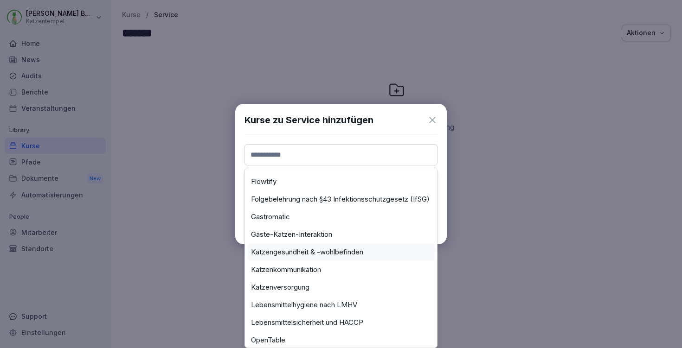
scroll to position [39, 0]
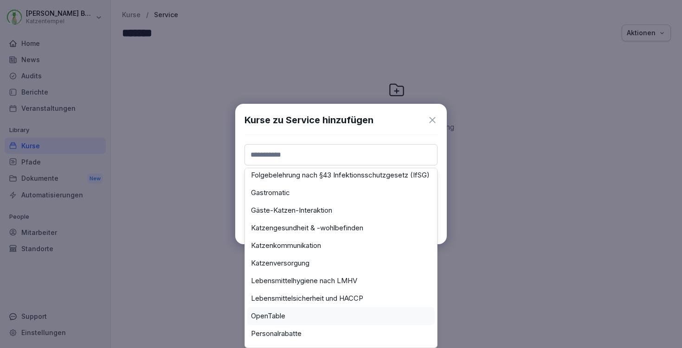
click at [307, 316] on div "OpenTable" at bounding box center [340, 317] width 187 height 18
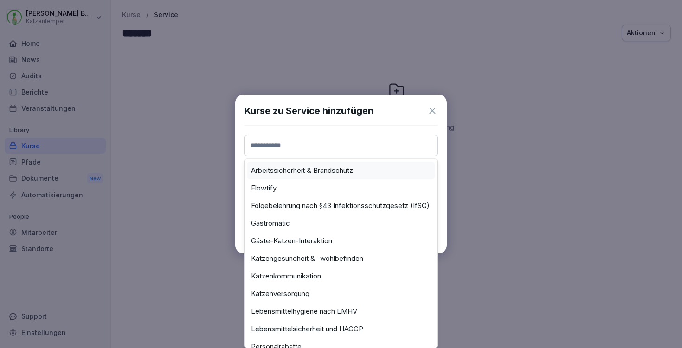
click at [322, 150] on input at bounding box center [341, 145] width 193 height 21
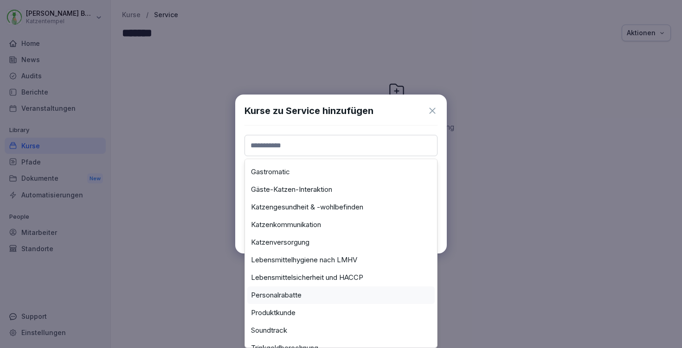
scroll to position [62, 0]
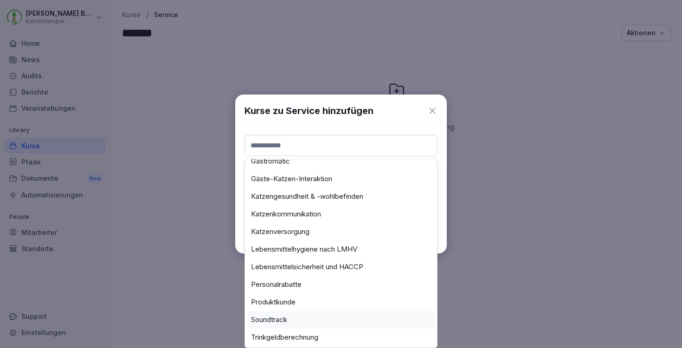
click at [293, 322] on div "Soundtrack" at bounding box center [340, 320] width 187 height 18
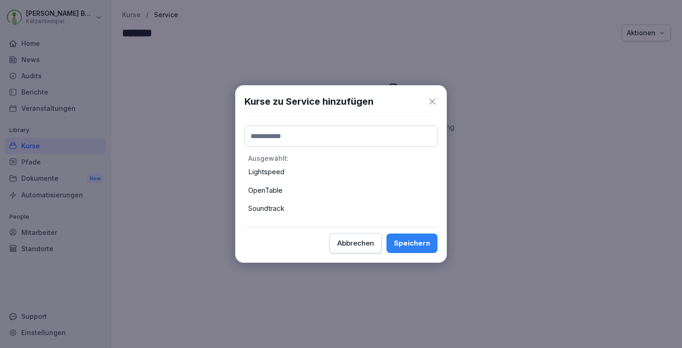
click at [326, 137] on input at bounding box center [341, 136] width 193 height 21
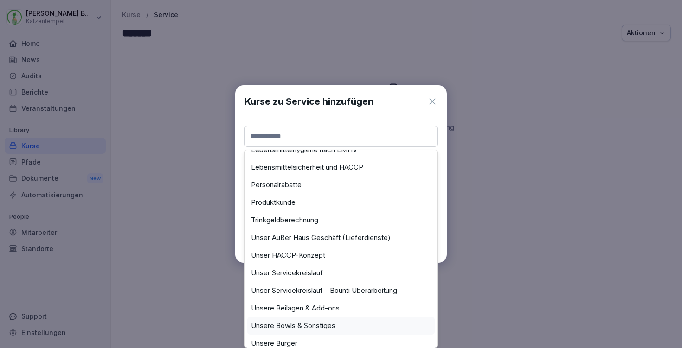
scroll to position [169, 0]
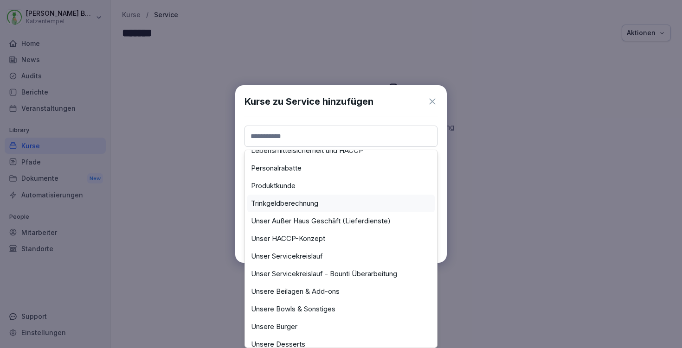
click at [318, 207] on label "Trinkgeldberechnung" at bounding box center [284, 204] width 67 height 8
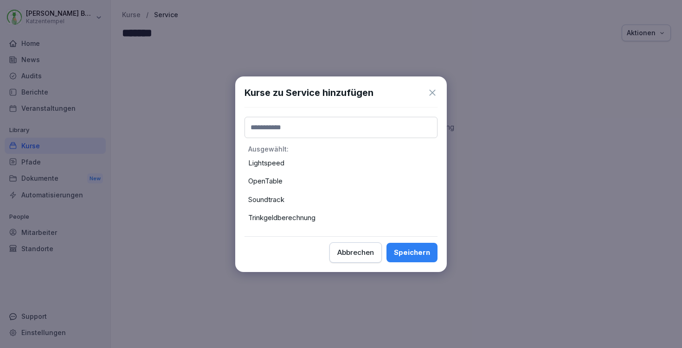
click at [319, 129] on input at bounding box center [341, 127] width 193 height 21
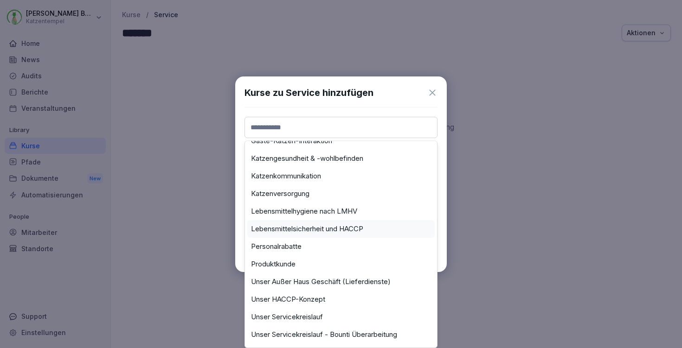
scroll to position [94, 0]
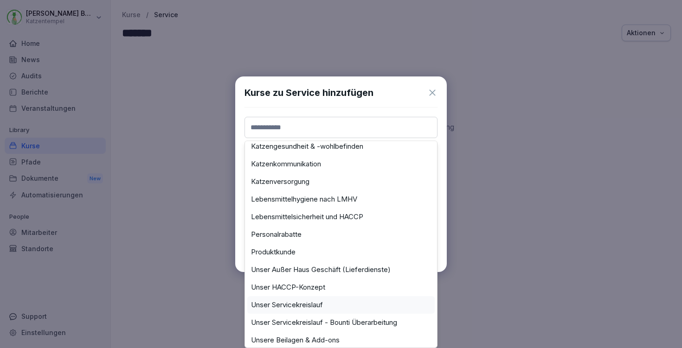
click at [319, 303] on label "Unser Servicekreislauf" at bounding box center [287, 305] width 72 height 8
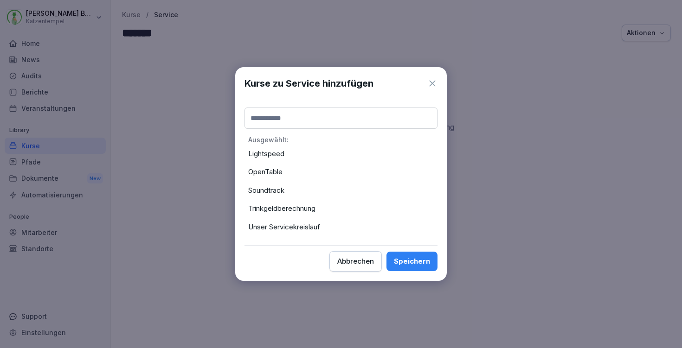
click at [315, 122] on input at bounding box center [341, 118] width 193 height 21
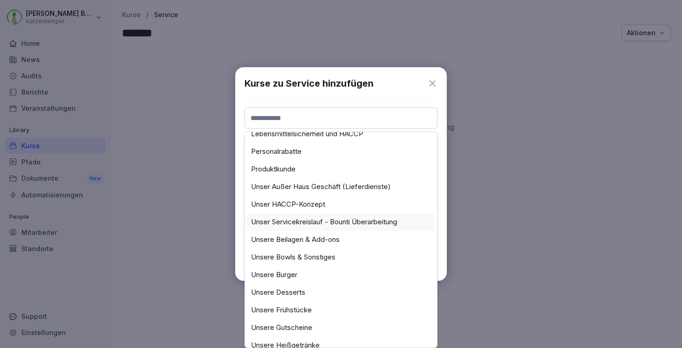
scroll to position [187, 0]
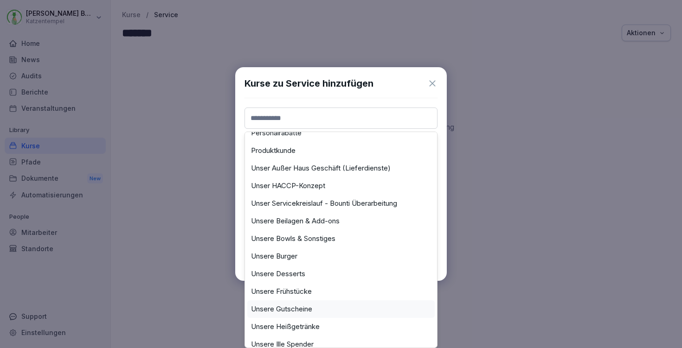
click at [300, 308] on label "Unsere Gutscheine" at bounding box center [281, 309] width 61 height 8
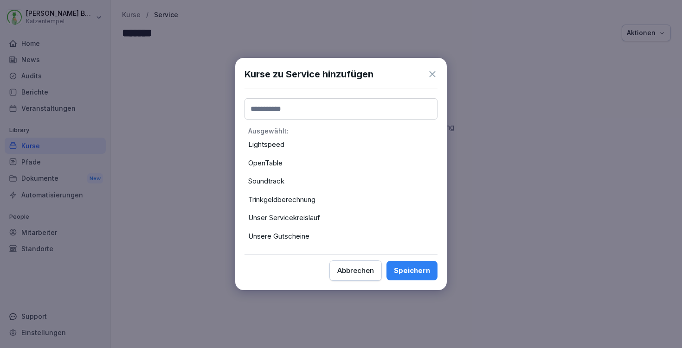
click at [316, 102] on input at bounding box center [341, 108] width 193 height 21
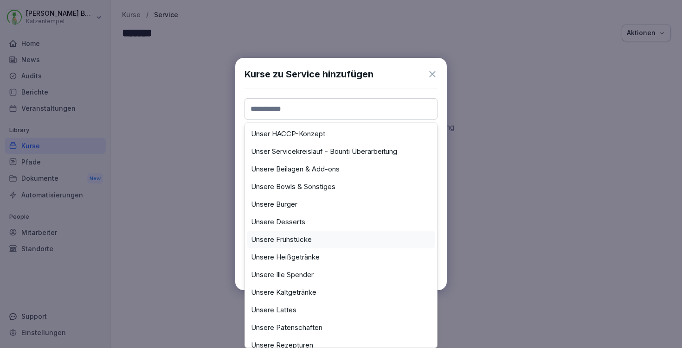
scroll to position [247, 0]
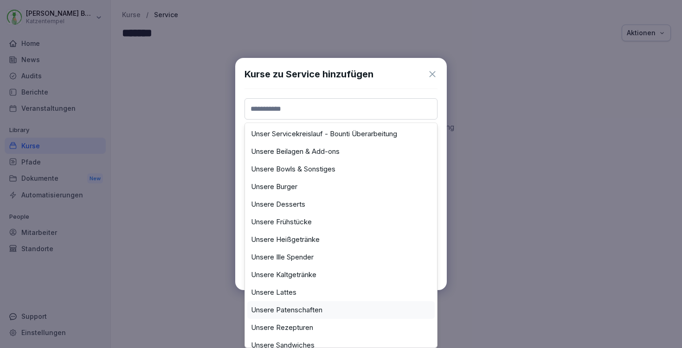
click at [318, 313] on label "Unsere Patenschaften" at bounding box center [286, 311] width 71 height 8
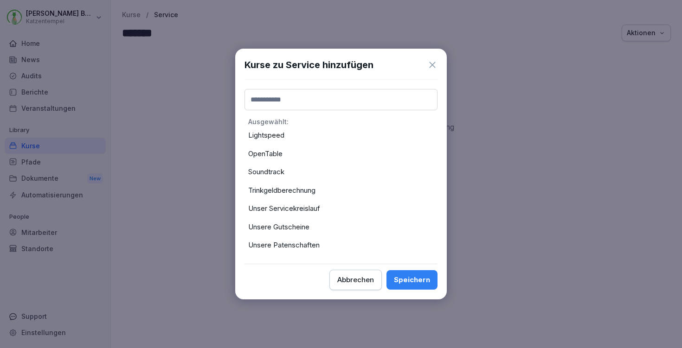
click at [315, 101] on input at bounding box center [341, 99] width 193 height 21
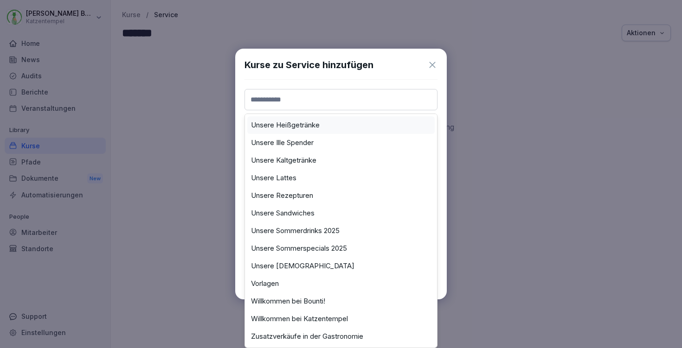
scroll to position [355, 0]
click at [369, 76] on div "Kurse zu Service hinzufügen Arbeitssicherheit & Brandschutz Flowtify Folgebeleh…" at bounding box center [341, 174] width 212 height 251
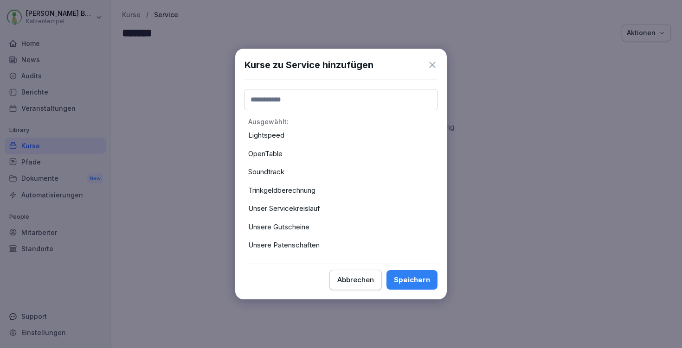
click at [408, 284] on button "Speichern" at bounding box center [412, 280] width 51 height 19
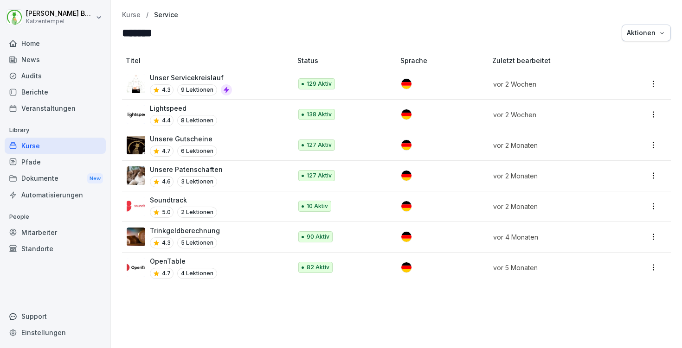
click at [232, 265] on div "OpenTable 4.7 4 Lektionen" at bounding box center [205, 268] width 156 height 23
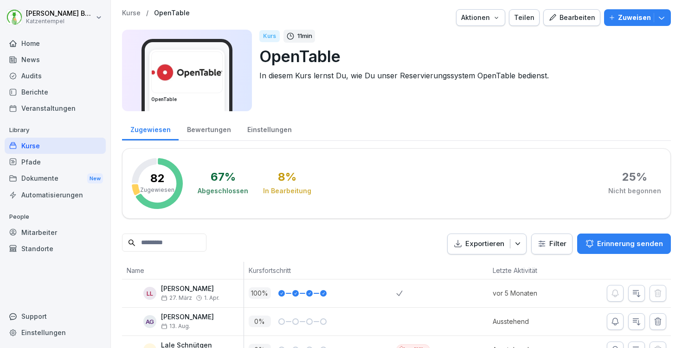
click at [275, 132] on div "Einstellungen" at bounding box center [269, 129] width 61 height 24
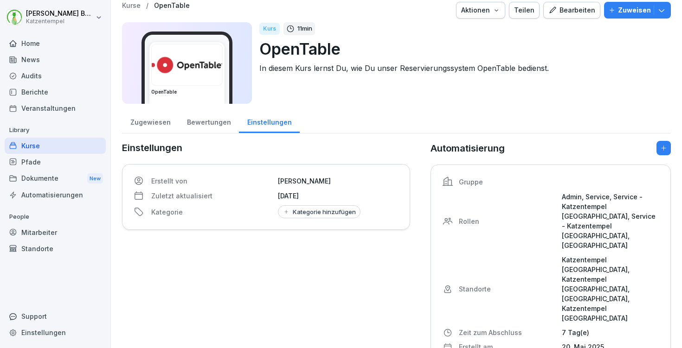
scroll to position [47, 0]
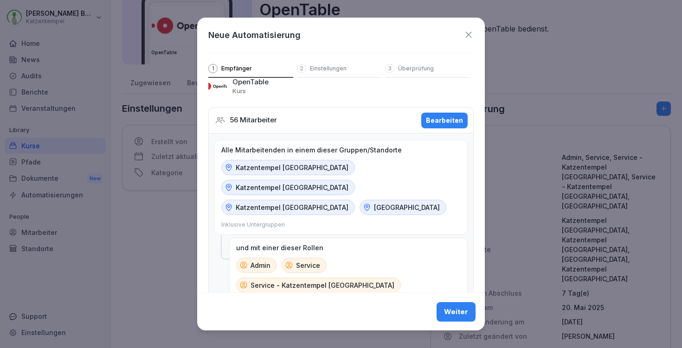
scroll to position [15, 0]
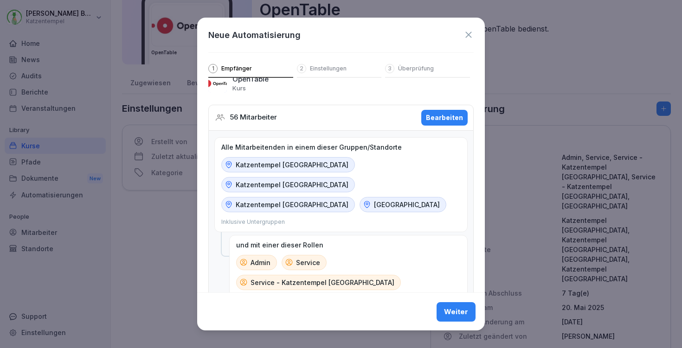
click at [451, 309] on div "Weiter" at bounding box center [456, 312] width 24 height 10
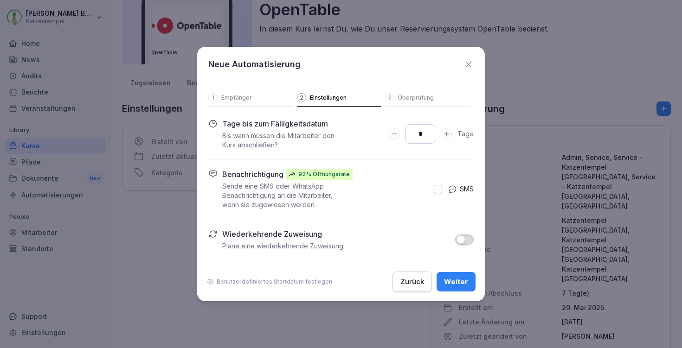
scroll to position [0, 0]
click at [421, 279] on div "Zurück" at bounding box center [412, 282] width 24 height 10
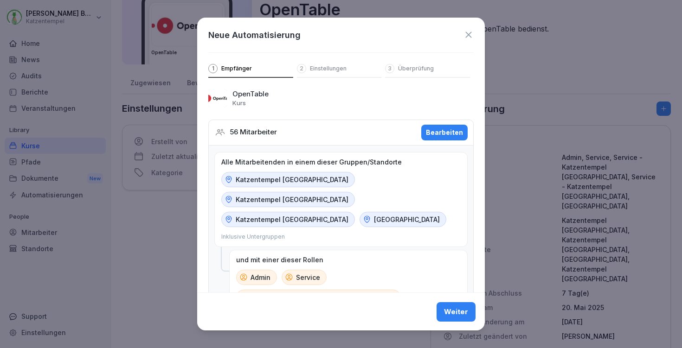
click at [435, 129] on div "Bearbeiten" at bounding box center [444, 133] width 37 height 10
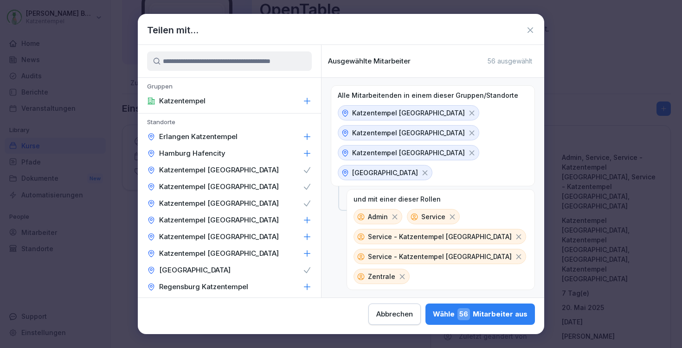
click at [303, 151] on icon at bounding box center [307, 153] width 9 height 9
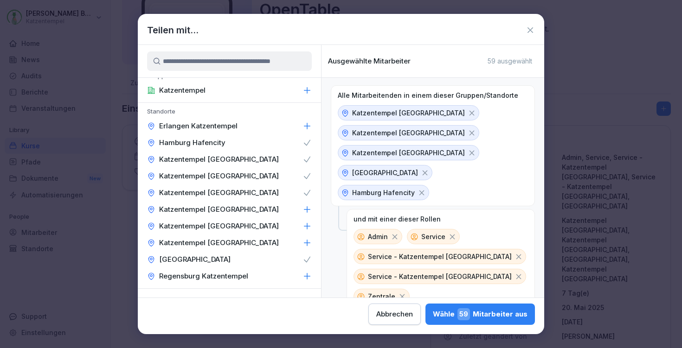
scroll to position [74, 0]
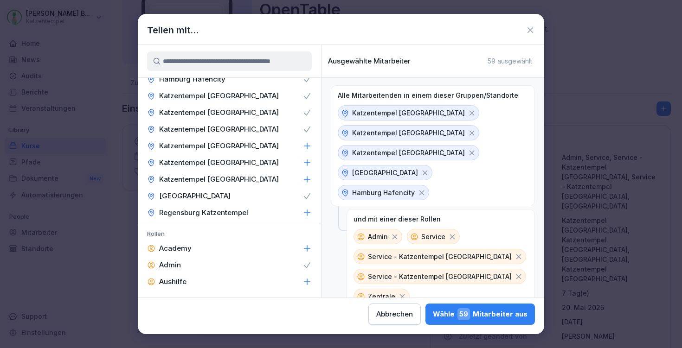
click at [433, 317] on div "Wähle 59 Mitarbeiter aus" at bounding box center [480, 315] width 95 height 12
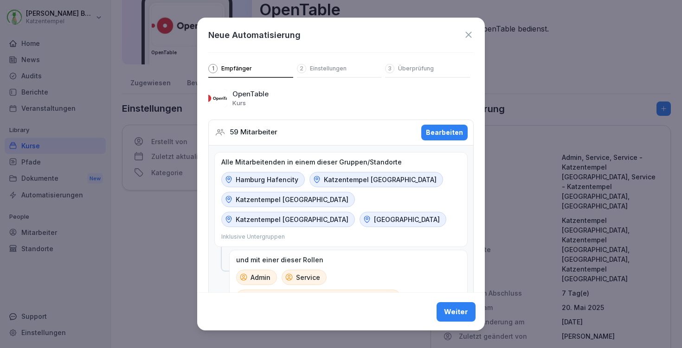
click at [455, 313] on div "Weiter" at bounding box center [456, 312] width 24 height 10
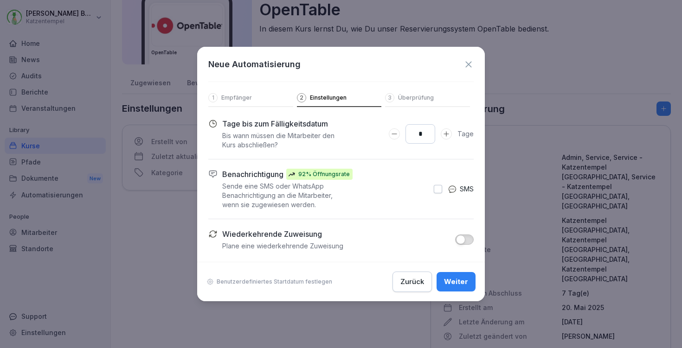
click at [457, 285] on div "Weiter" at bounding box center [456, 282] width 24 height 10
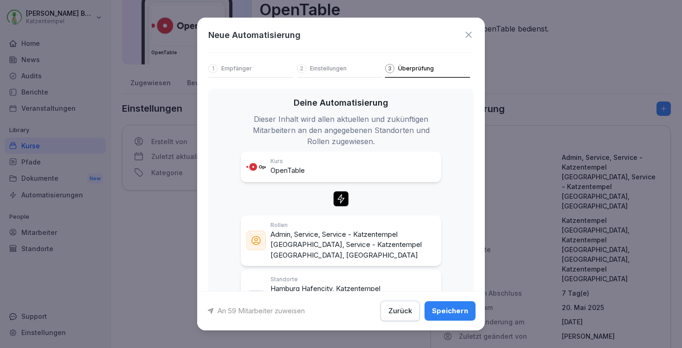
scroll to position [46, 0]
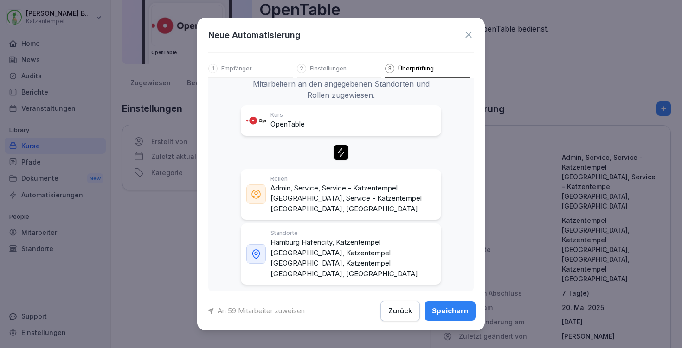
click at [445, 310] on div "Speichern" at bounding box center [450, 311] width 36 height 10
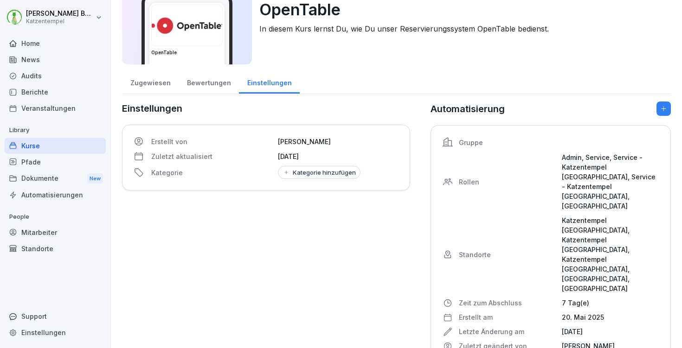
click at [149, 80] on div "Zugewiesen" at bounding box center [150, 82] width 57 height 24
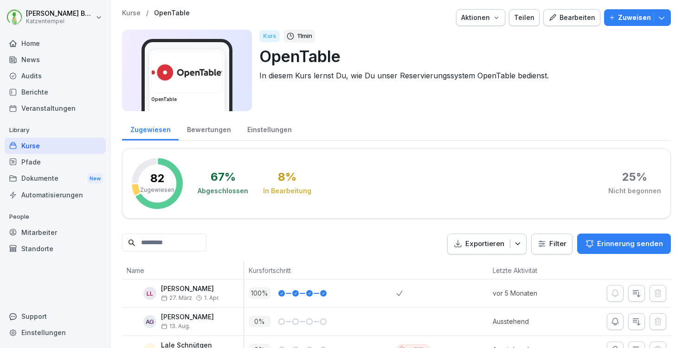
click at [137, 13] on p "Kurse" at bounding box center [131, 13] width 19 height 8
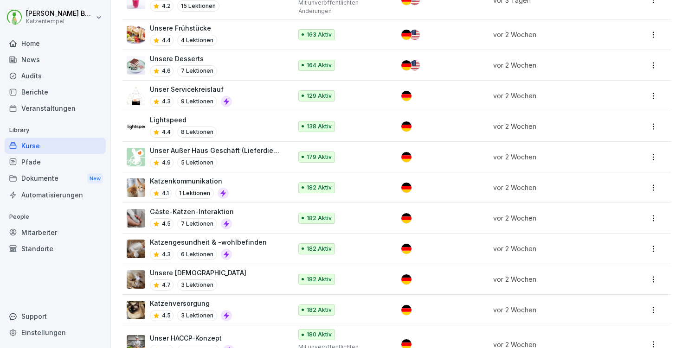
scroll to position [664, 0]
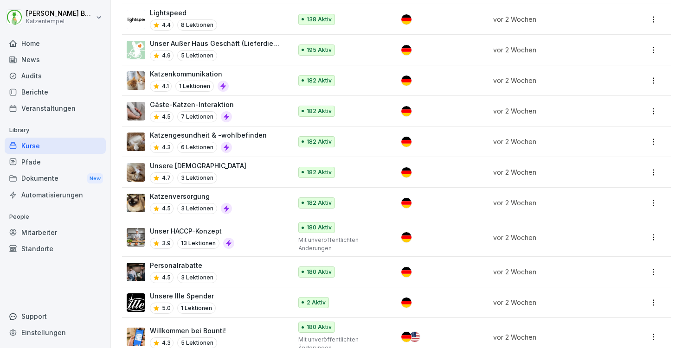
click at [36, 235] on div "Mitarbeiter" at bounding box center [55, 233] width 101 height 16
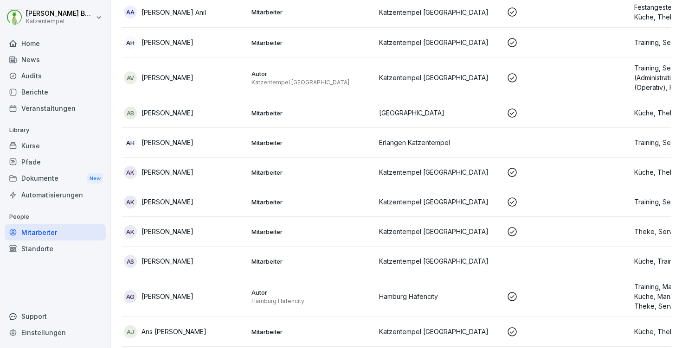
scroll to position [303, 0]
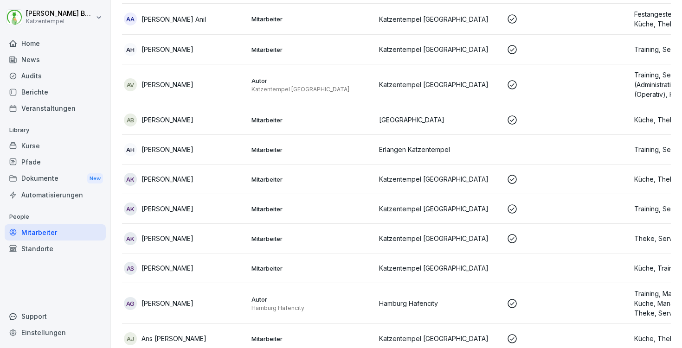
click at [38, 47] on div "Home" at bounding box center [55, 43] width 101 height 16
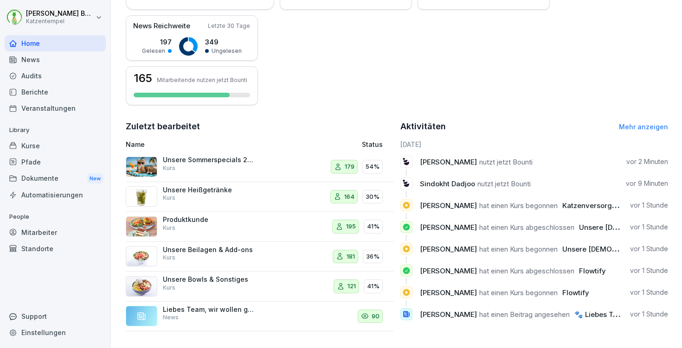
scroll to position [224, 0]
click at [634, 123] on link "Mehr anzeigen" at bounding box center [643, 127] width 49 height 8
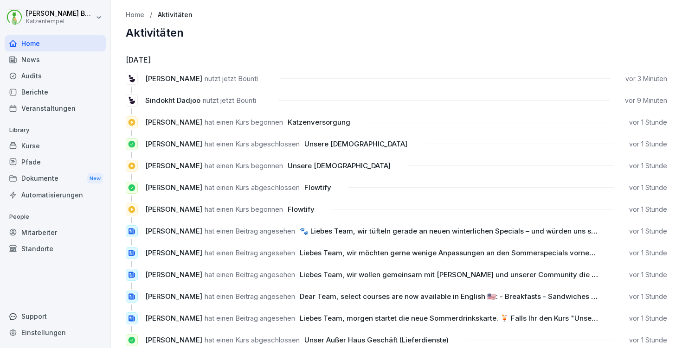
click at [33, 147] on div "Kurse" at bounding box center [55, 146] width 101 height 16
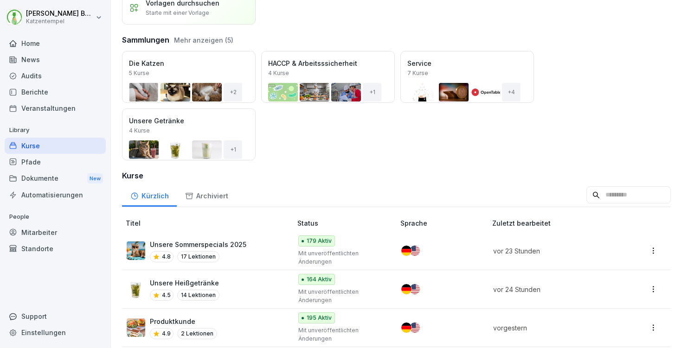
scroll to position [82, 0]
